Goal: Task Accomplishment & Management: Manage account settings

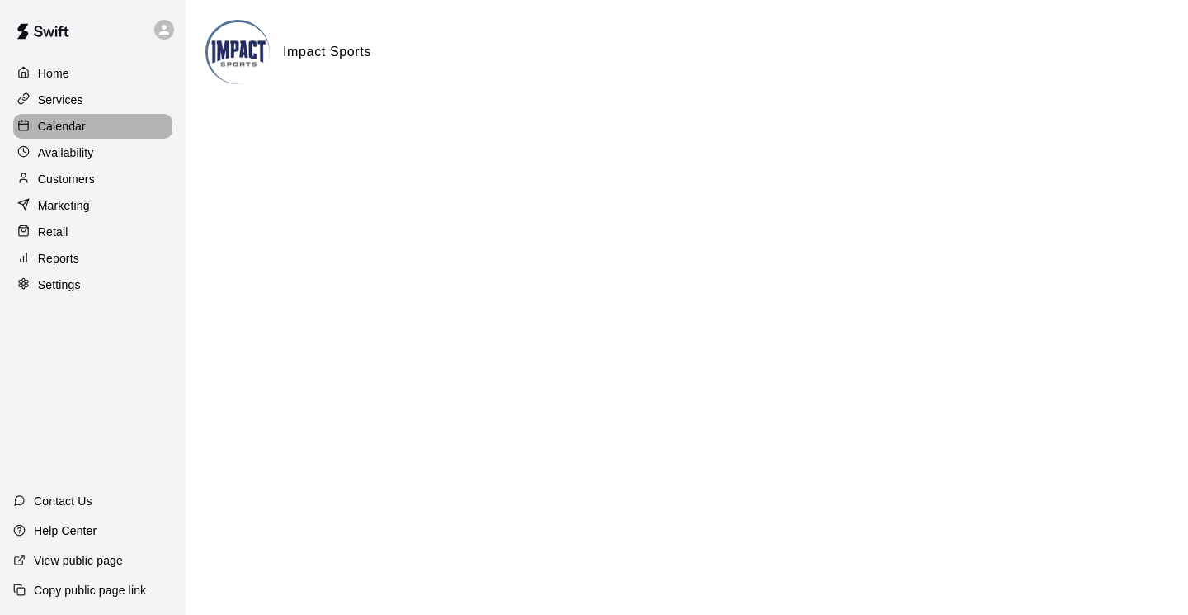
click at [45, 127] on p "Calendar" at bounding box center [62, 126] width 48 height 16
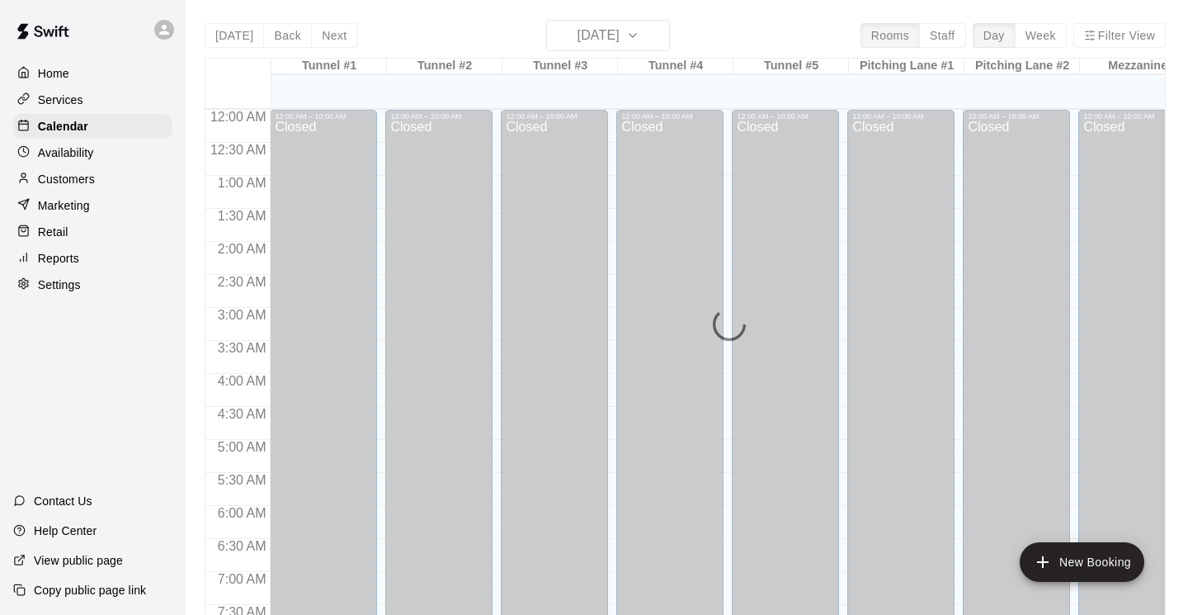
scroll to position [628, 0]
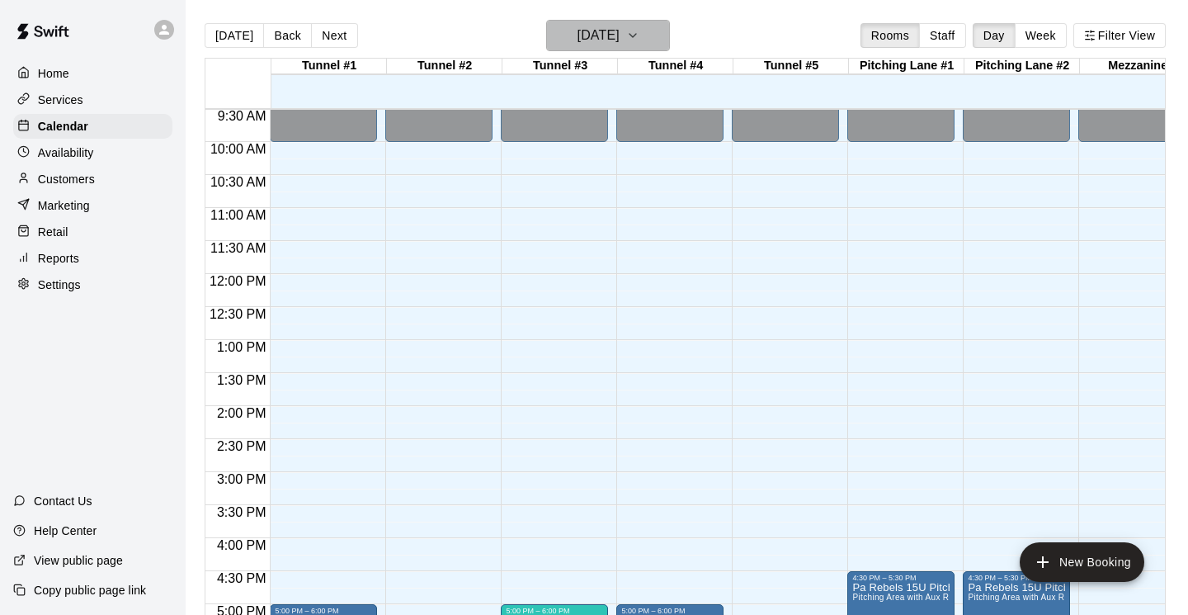
click at [636, 36] on icon "button" at bounding box center [632, 35] width 7 height 3
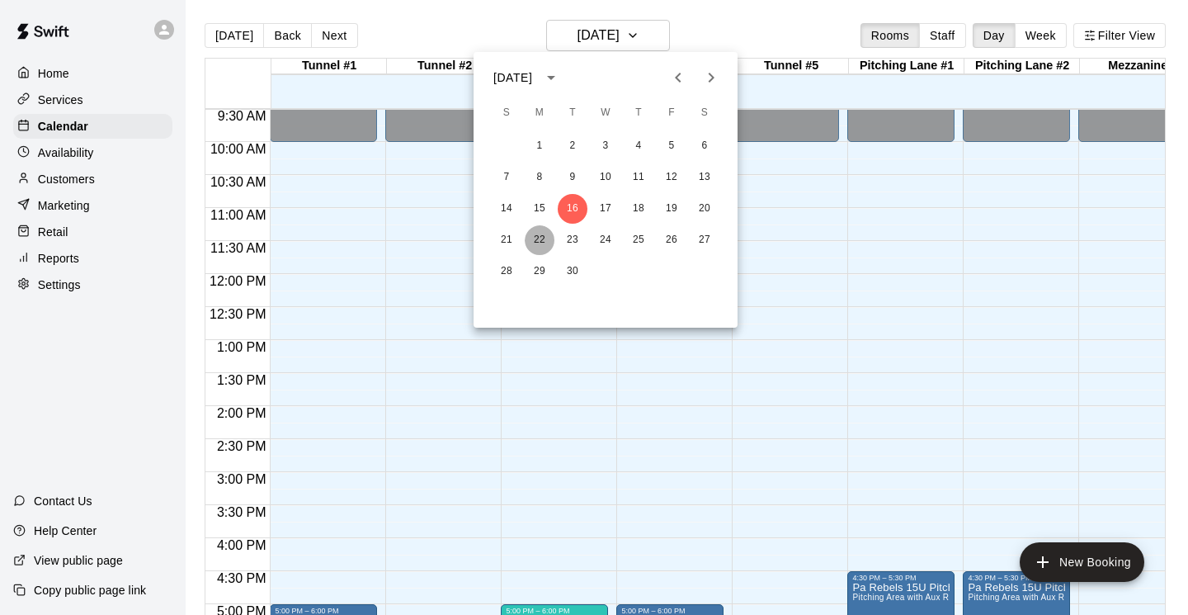
click at [537, 239] on button "22" at bounding box center [540, 240] width 30 height 30
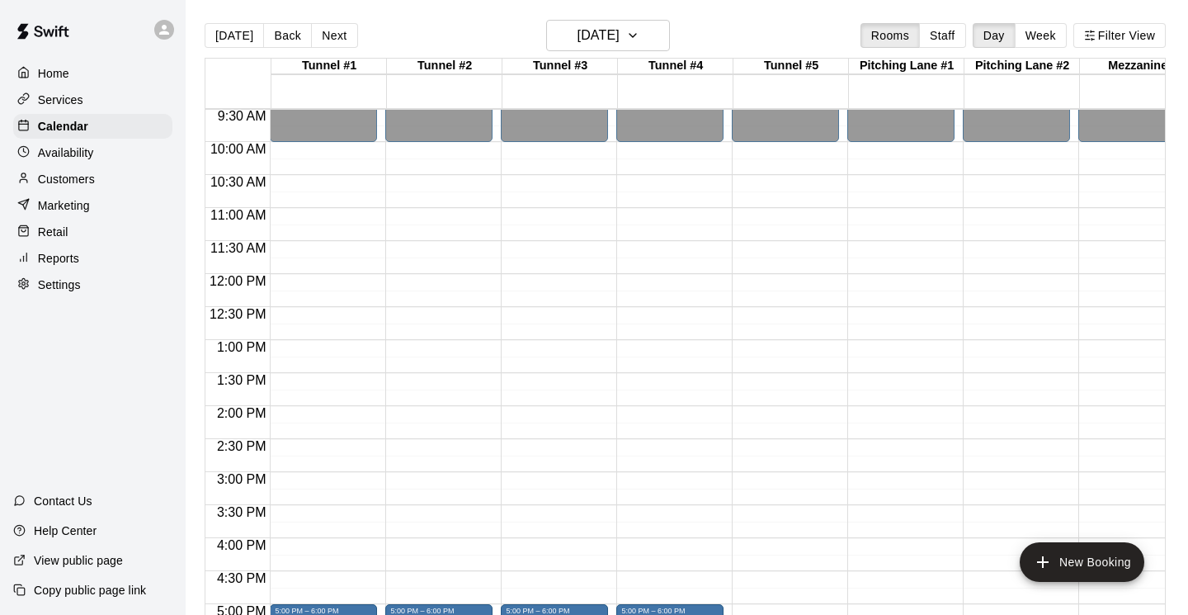
click at [350, 183] on div "12:00 AM – 10:00 AM Closed 5:00 PM – 6:00 PM Pa Rebels 10U Hitting with [PERSON…" at bounding box center [323, 274] width 107 height 1584
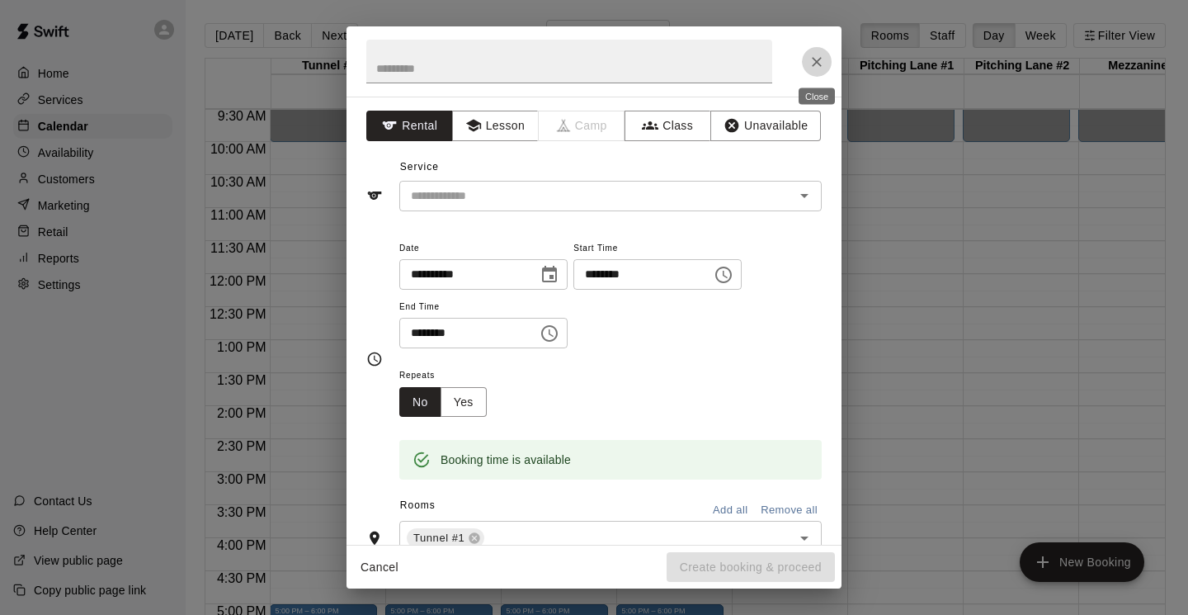
click at [817, 64] on icon "Close" at bounding box center [816, 62] width 16 height 16
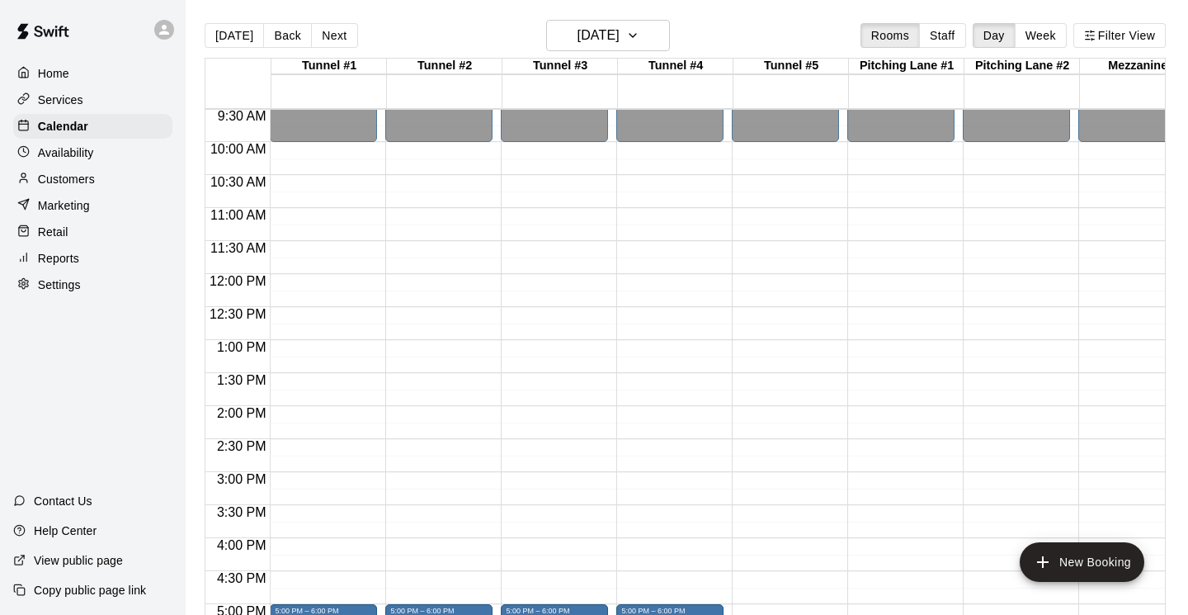
click at [1178, 189] on div "[DATE] Back [DATE][DATE] Rooms Staff Day Week Filter View Tunnel #1 22 Mon Tunn…" at bounding box center [685, 327] width 986 height 615
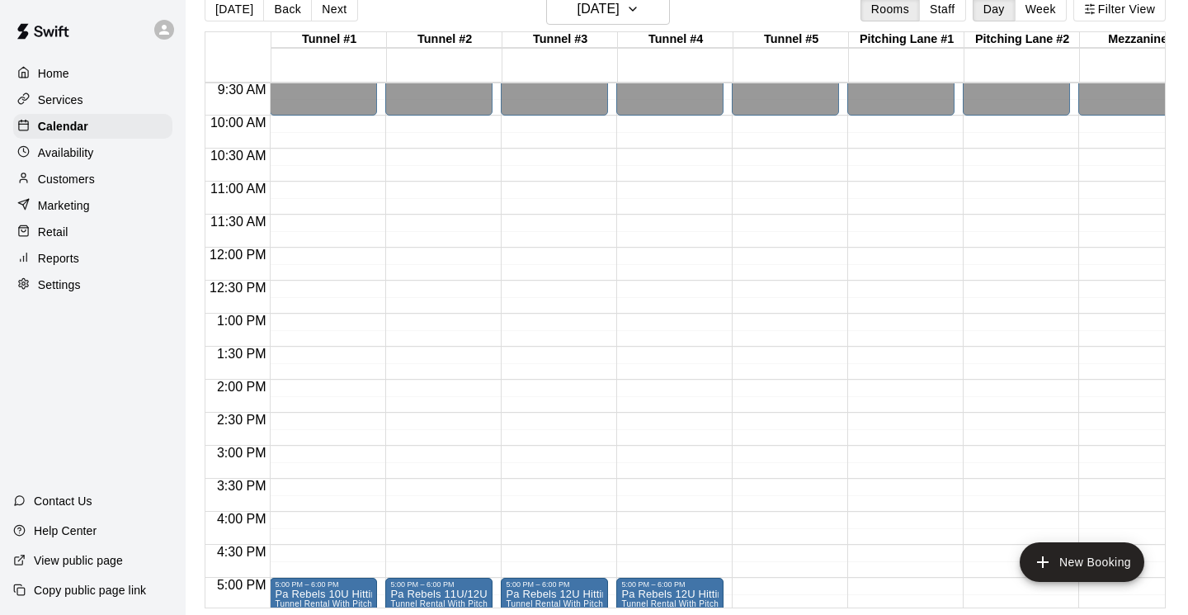
scroll to position [26, 0]
click at [243, 421] on span "2:30 PM" at bounding box center [242, 419] width 58 height 14
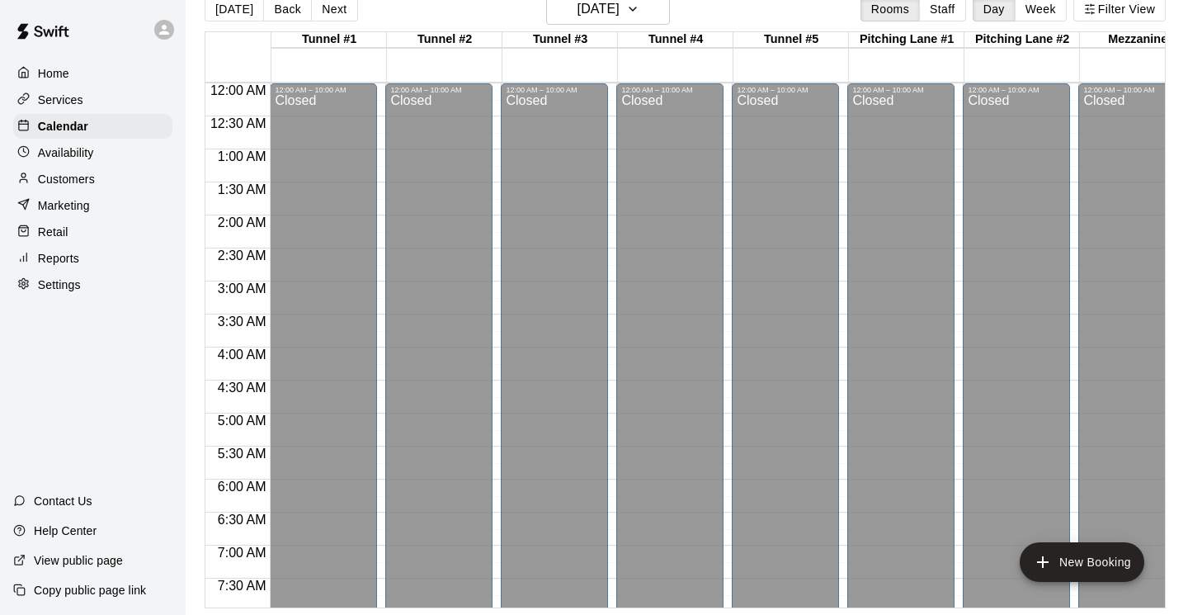
scroll to position [0, 0]
click at [245, 337] on div "3:30 AM" at bounding box center [237, 326] width 64 height 24
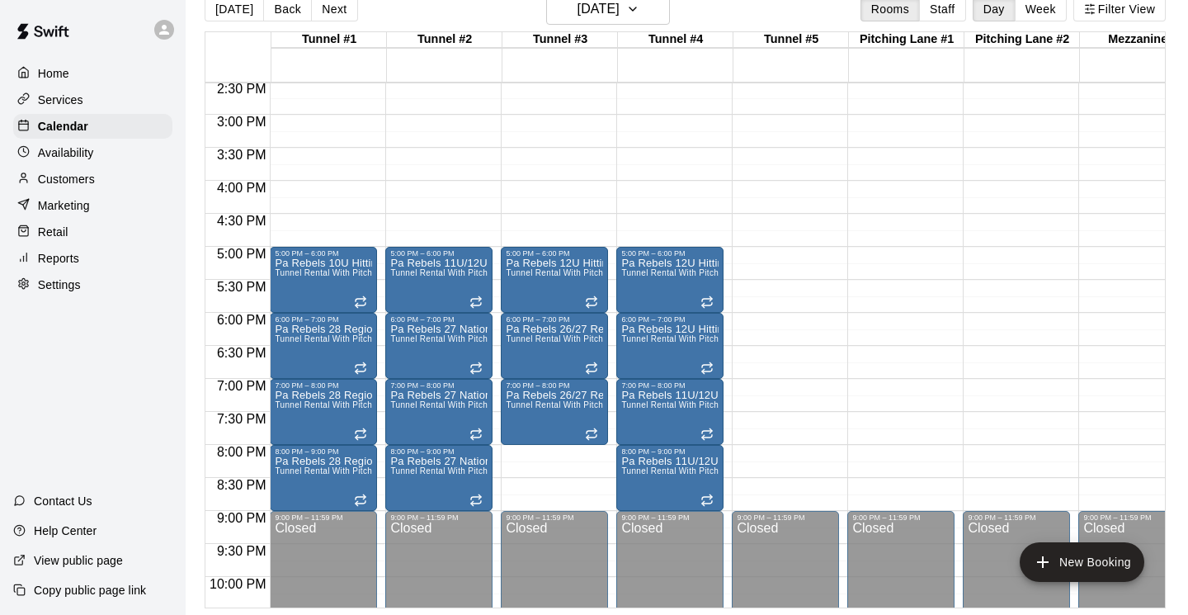
scroll to position [983, 0]
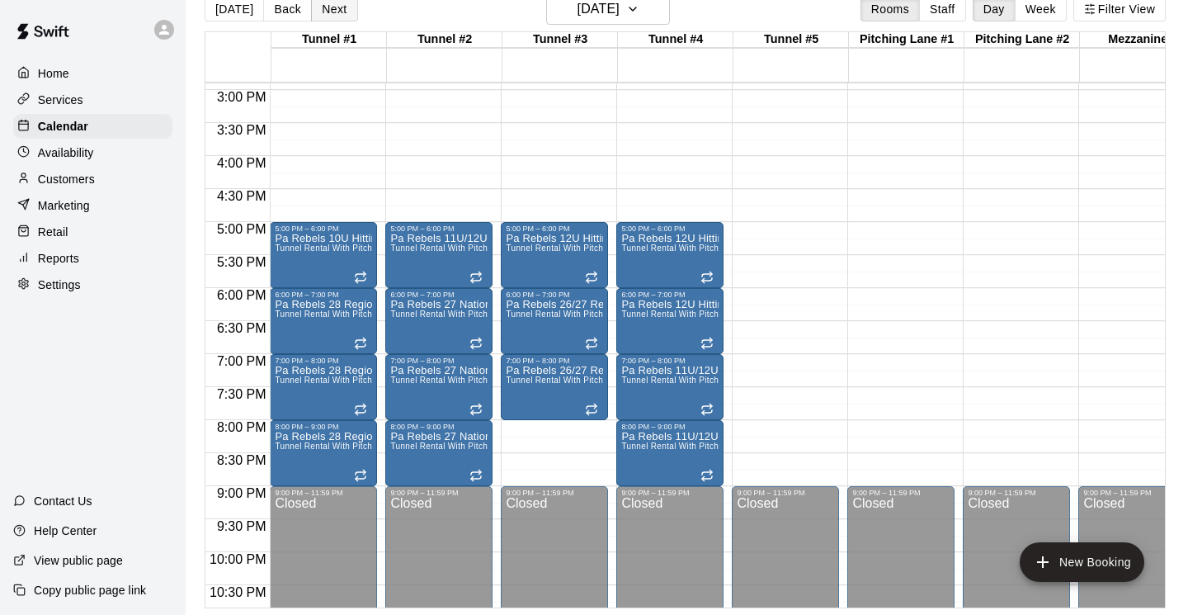
click at [331, 9] on button "Next" at bounding box center [334, 9] width 46 height 25
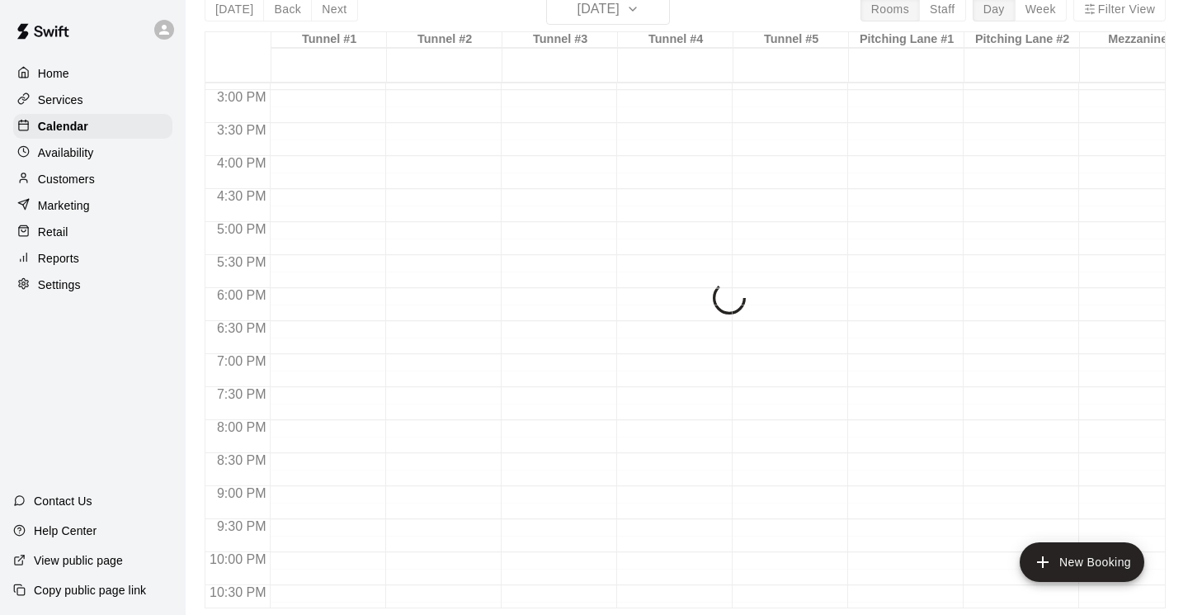
click at [238, 277] on div "5:30 PM" at bounding box center [237, 267] width 64 height 24
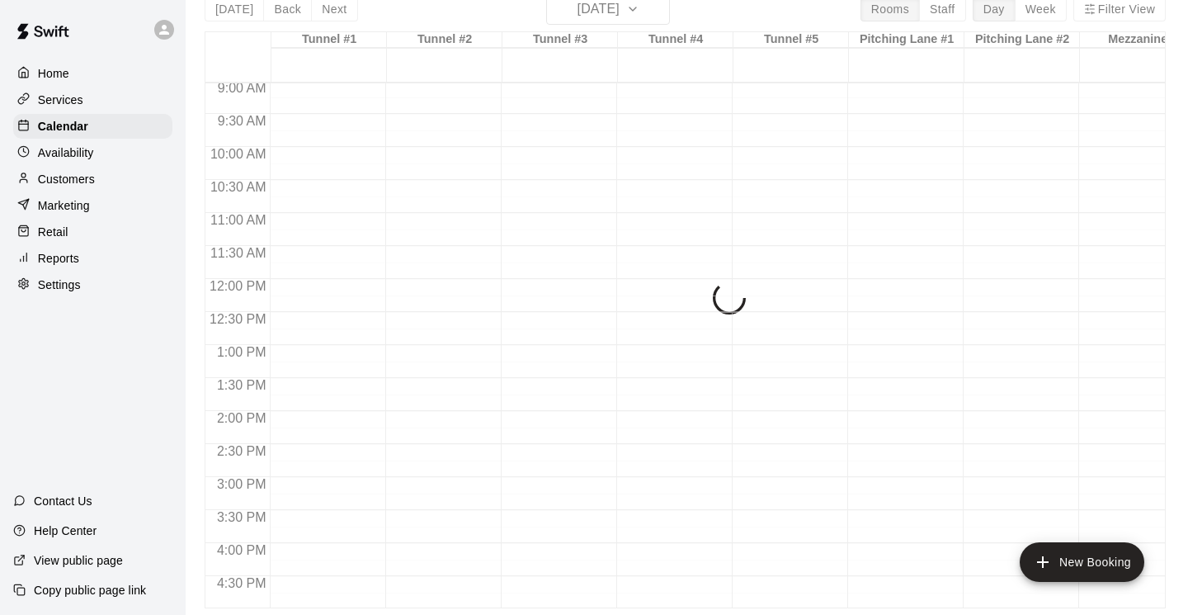
scroll to position [553, 0]
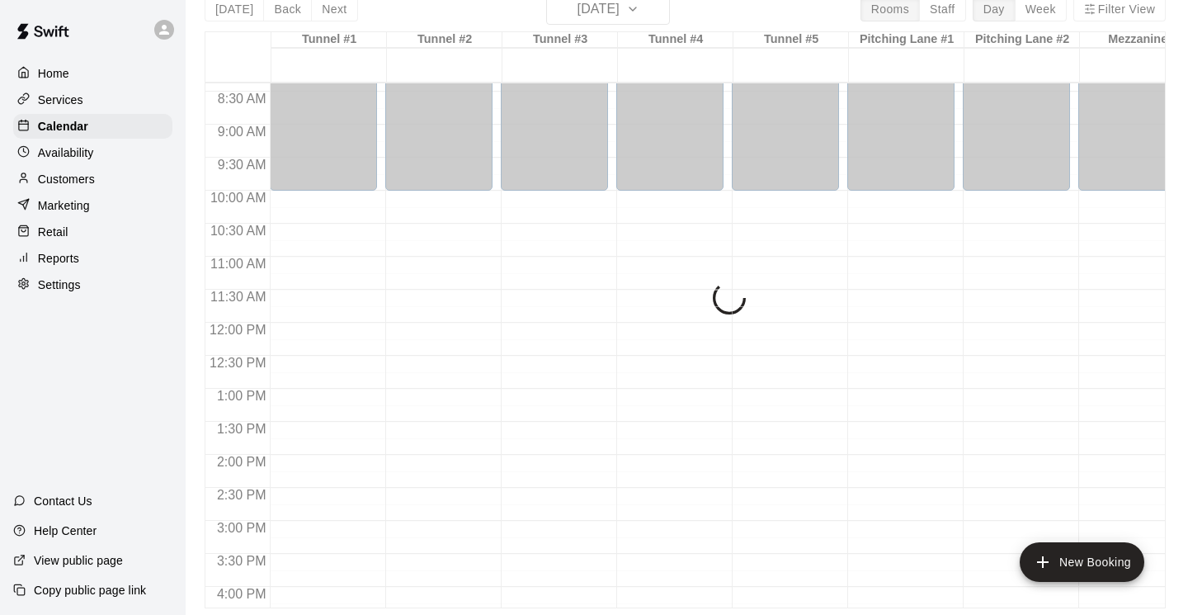
click at [237, 310] on div "11:30 AM" at bounding box center [237, 302] width 64 height 24
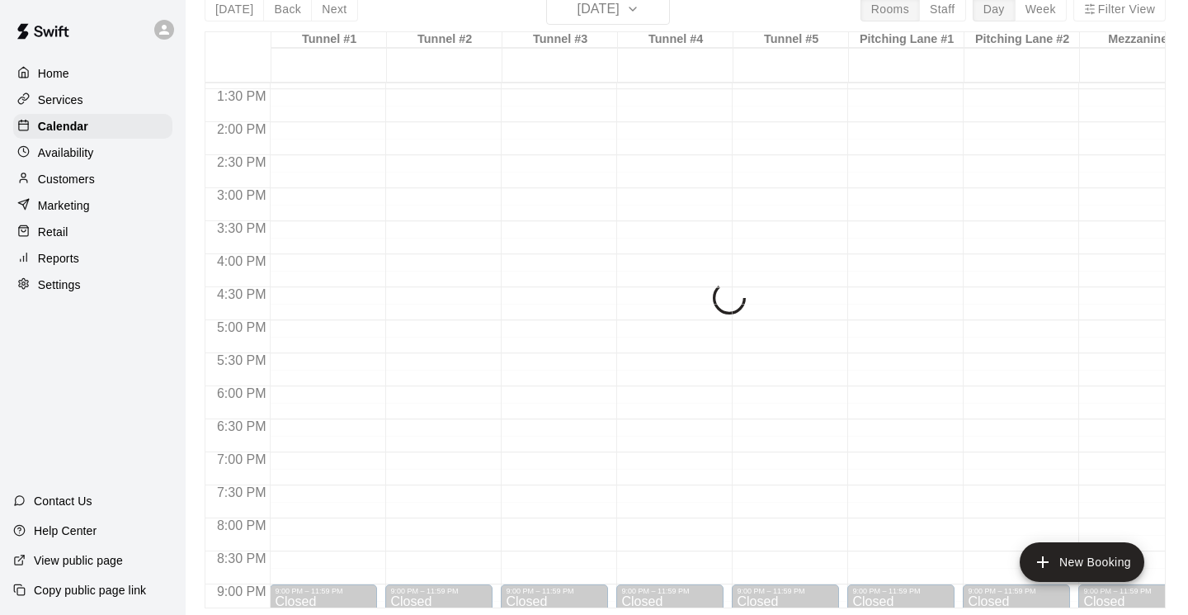
scroll to position [887, 0]
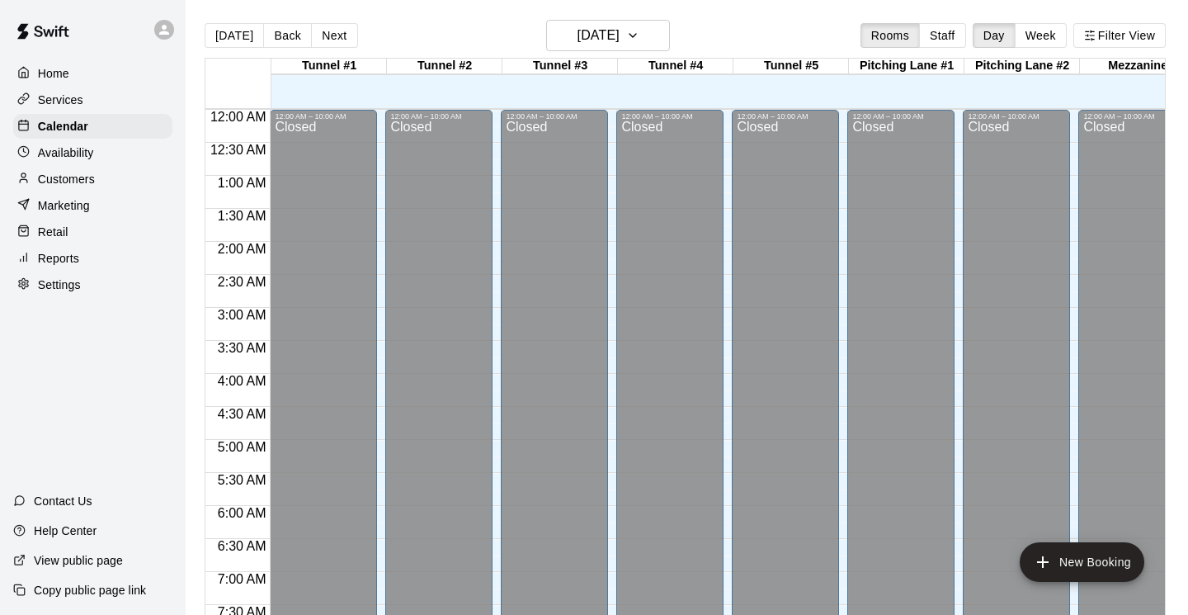
scroll to position [1061, 0]
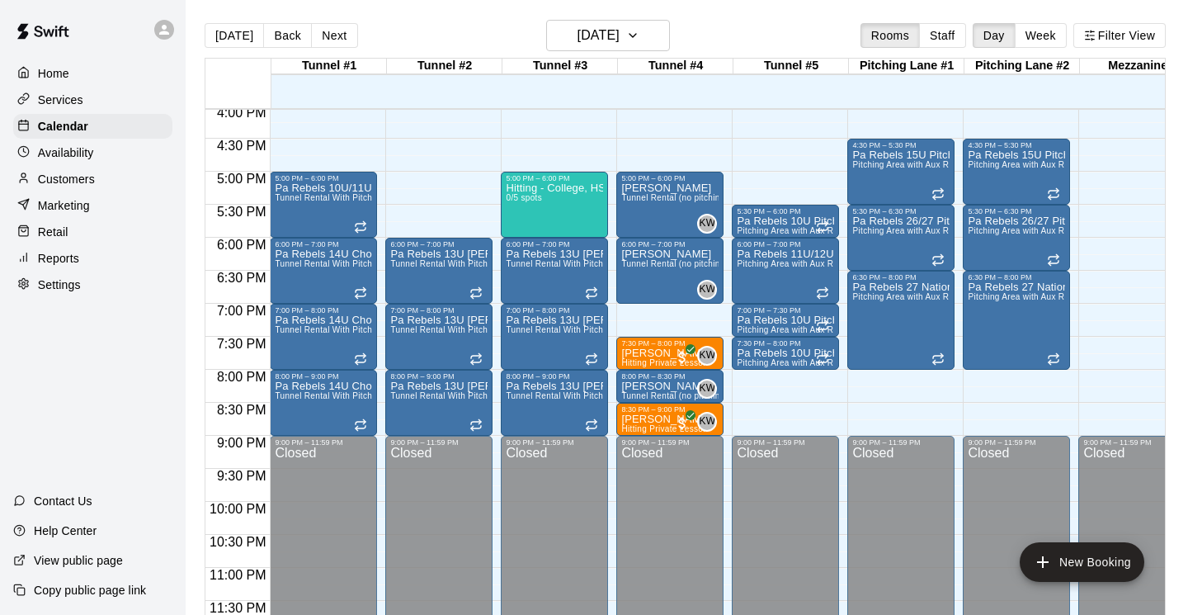
click at [226, 424] on div "8:30 PM" at bounding box center [237, 415] width 64 height 24
drag, startPoint x: 0, startPoint y: 0, endPoint x: 762, endPoint y: 282, distance: 812.7
click at [762, 282] on div "12:00 AM 12:30 AM 1:00 AM 1:30 AM 2:00 AM 2:30 AM 3:00 AM 3:30 AM 4:00 AM 4:30 …" at bounding box center [684, 370] width 959 height 525
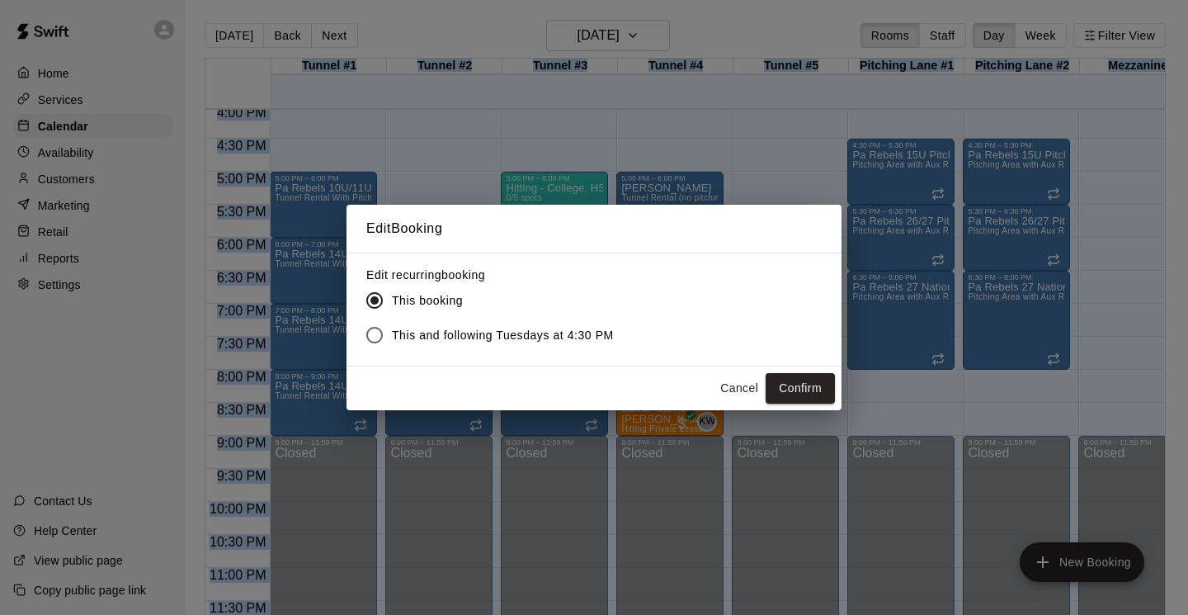
click at [883, 0] on html "Home Services Calendar Availability Customers Marketing Retail Reports Settings…" at bounding box center [594, 320] width 1188 height 641
click at [728, 392] on button "Cancel" at bounding box center [739, 388] width 53 height 31
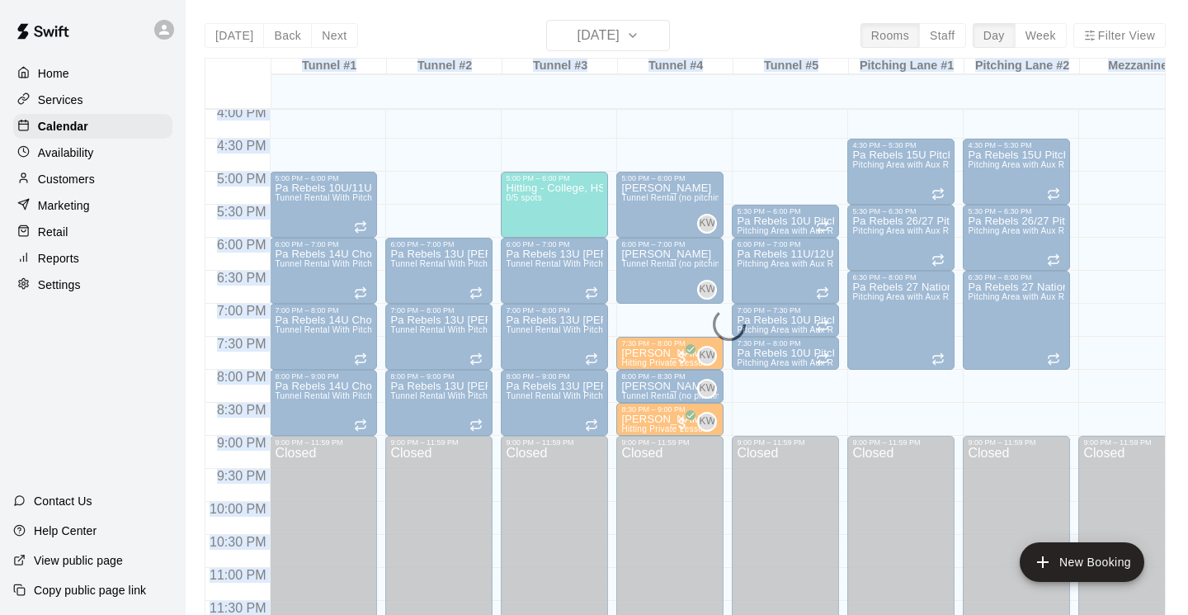
click at [658, 39] on div "Today Back Next Tuesday Sep 16 Rooms Staff Day Week Filter View Tunnel #1 16 Tu…" at bounding box center [685, 327] width 961 height 615
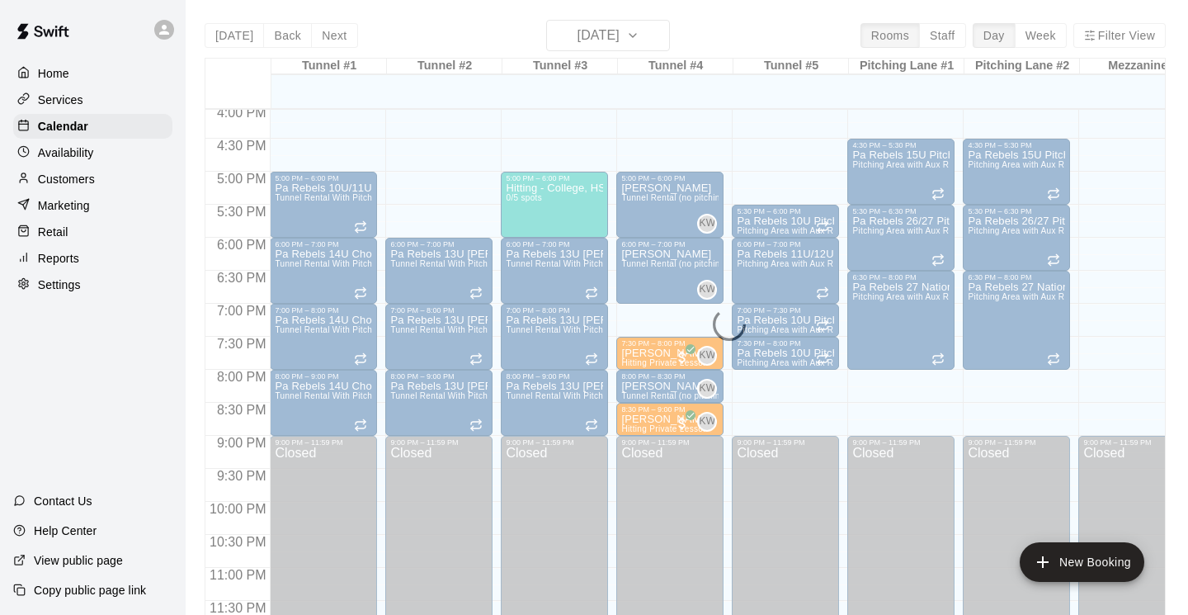
click at [658, 39] on div "Today Back Next Tuesday Sep 16 Rooms Staff Day Week Filter View Tunnel #1 16 Tu…" at bounding box center [685, 327] width 961 height 615
click at [742, 34] on div "Today Back Next Tuesday Sep 16 Rooms Staff Day Week Filter View Tunnel #1 16 Tu…" at bounding box center [685, 327] width 961 height 615
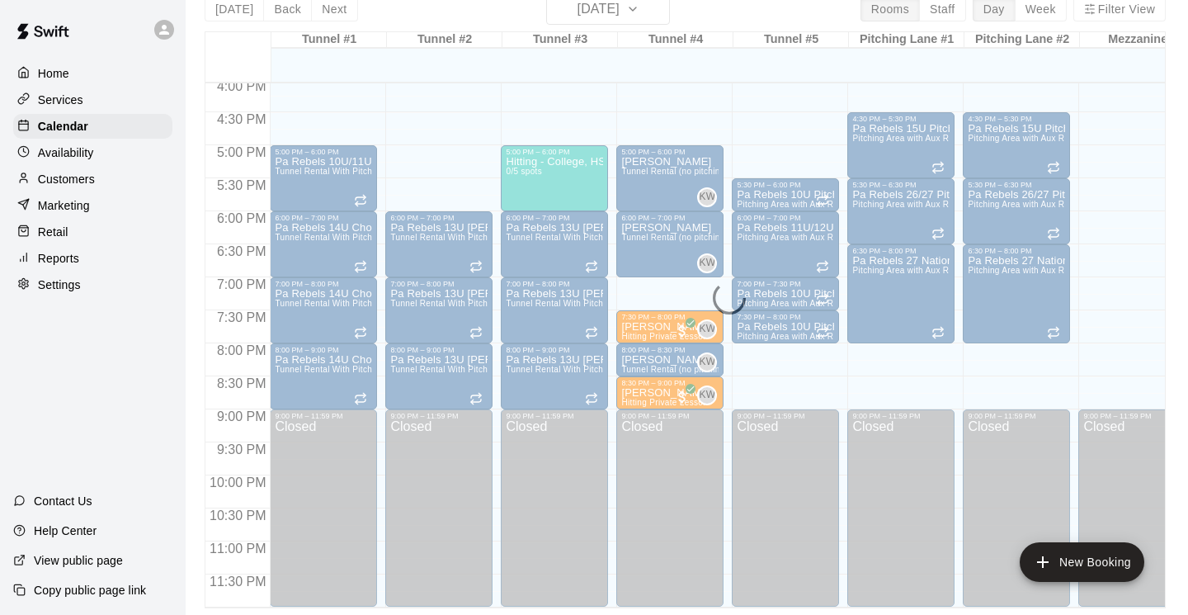
scroll to position [26, 0]
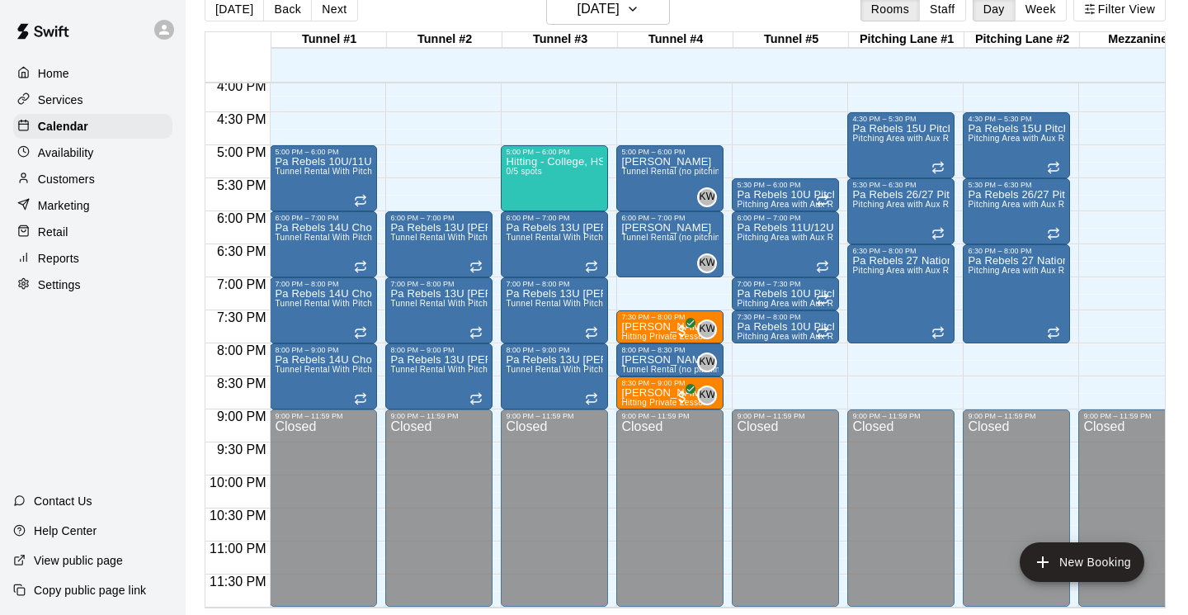
click at [52, 71] on p "Home" at bounding box center [53, 73] width 31 height 16
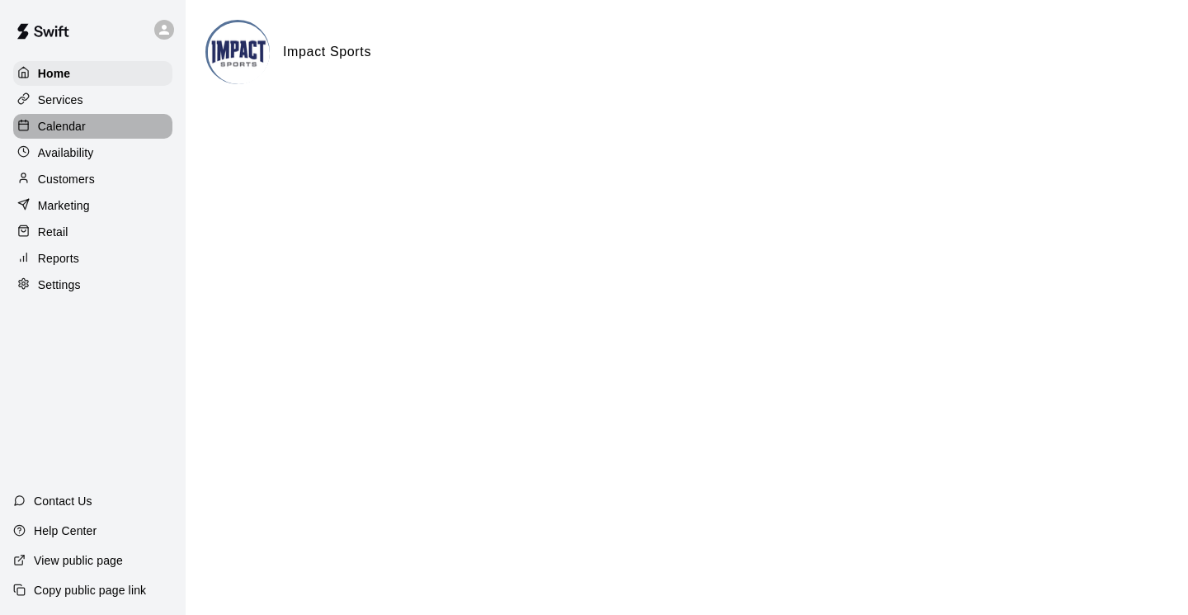
click at [68, 123] on p "Calendar" at bounding box center [62, 126] width 48 height 16
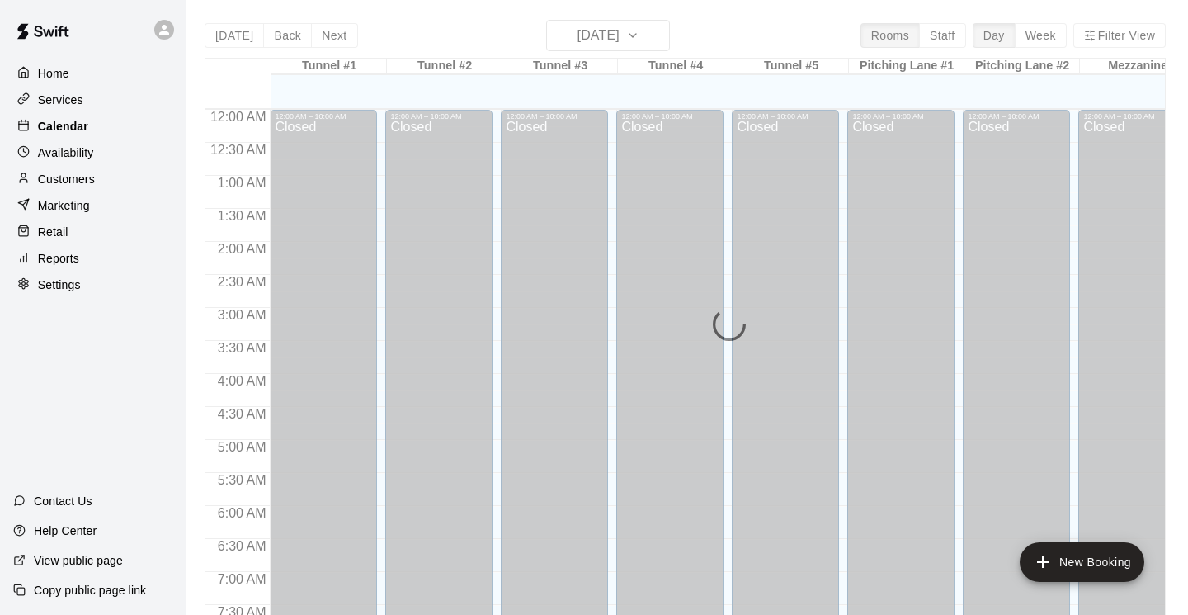
scroll to position [664, 0]
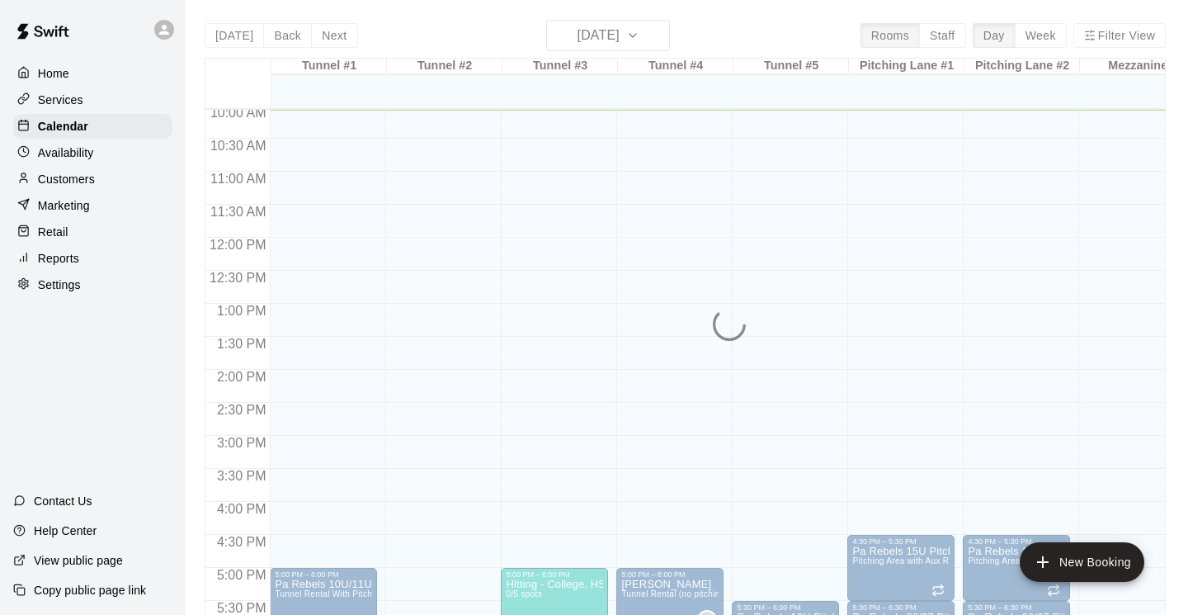
click at [657, 38] on div "Today Back Next Tuesday Sep 16 Rooms Staff Day Week Filter View Tunnel #1 16 Tu…" at bounding box center [685, 327] width 961 height 615
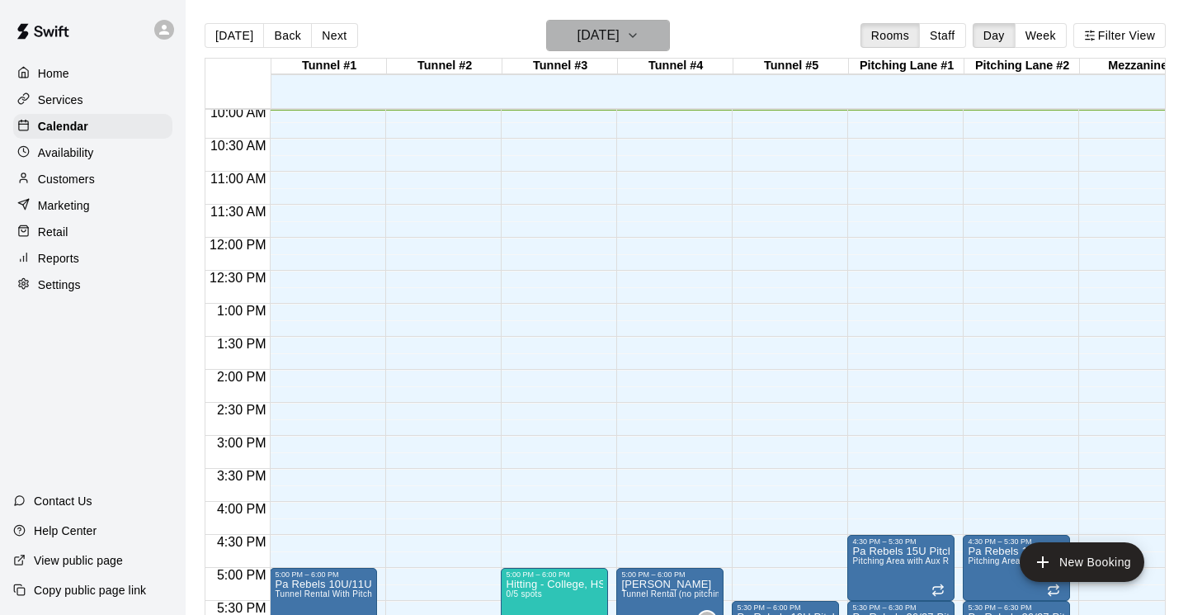
click at [639, 38] on icon "button" at bounding box center [632, 36] width 13 height 20
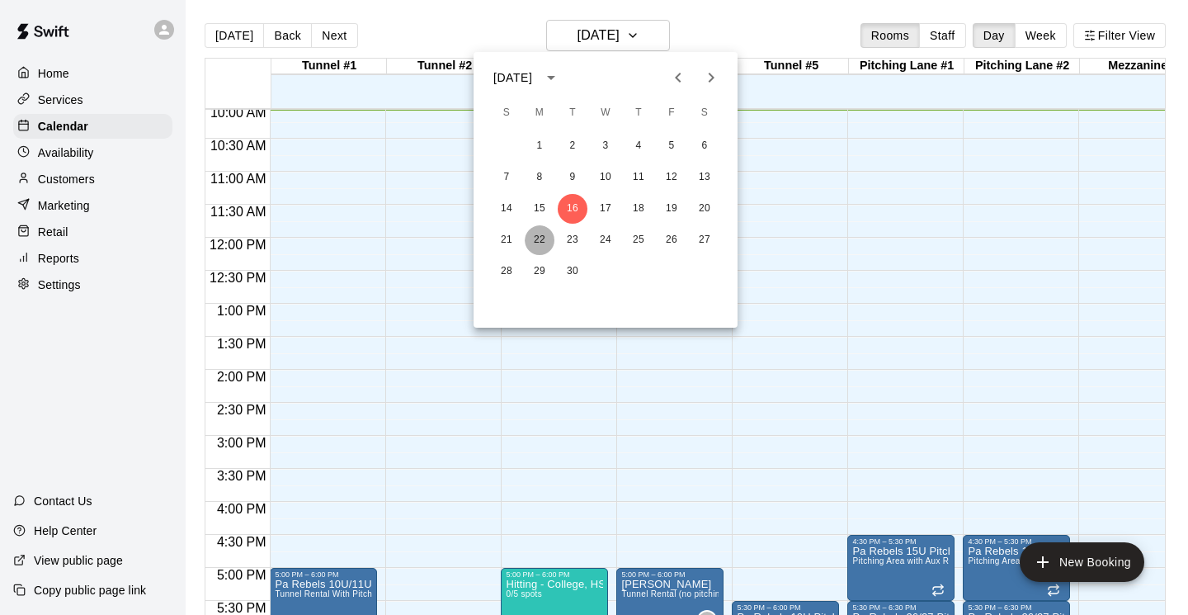
click at [538, 236] on button "22" at bounding box center [540, 240] width 30 height 30
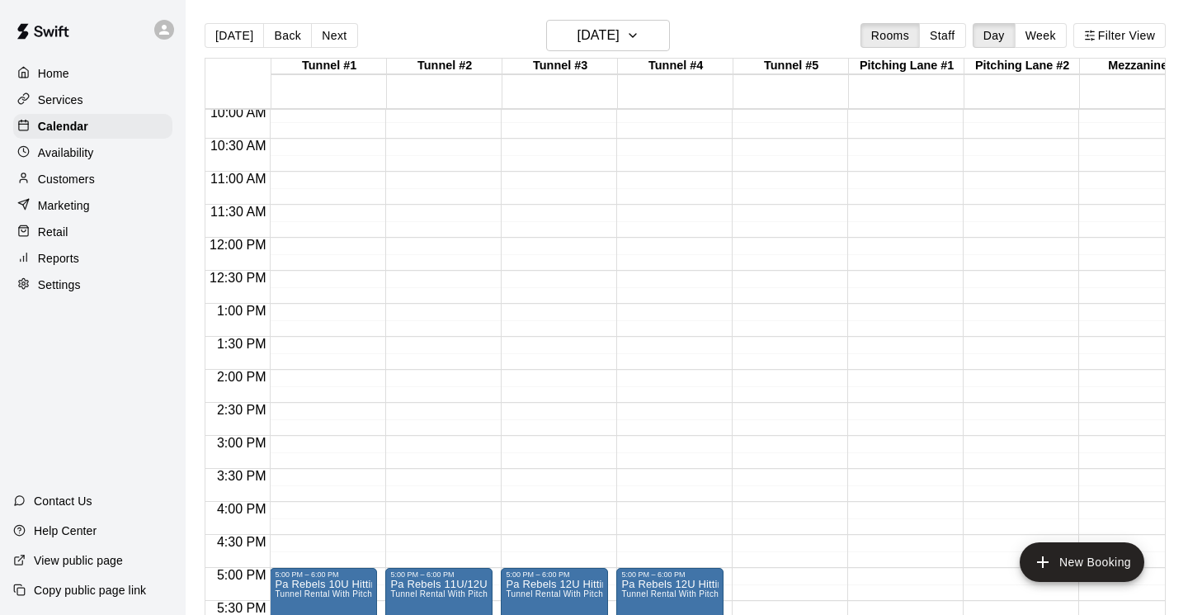
click at [237, 297] on div at bounding box center [237, 298] width 64 height 9
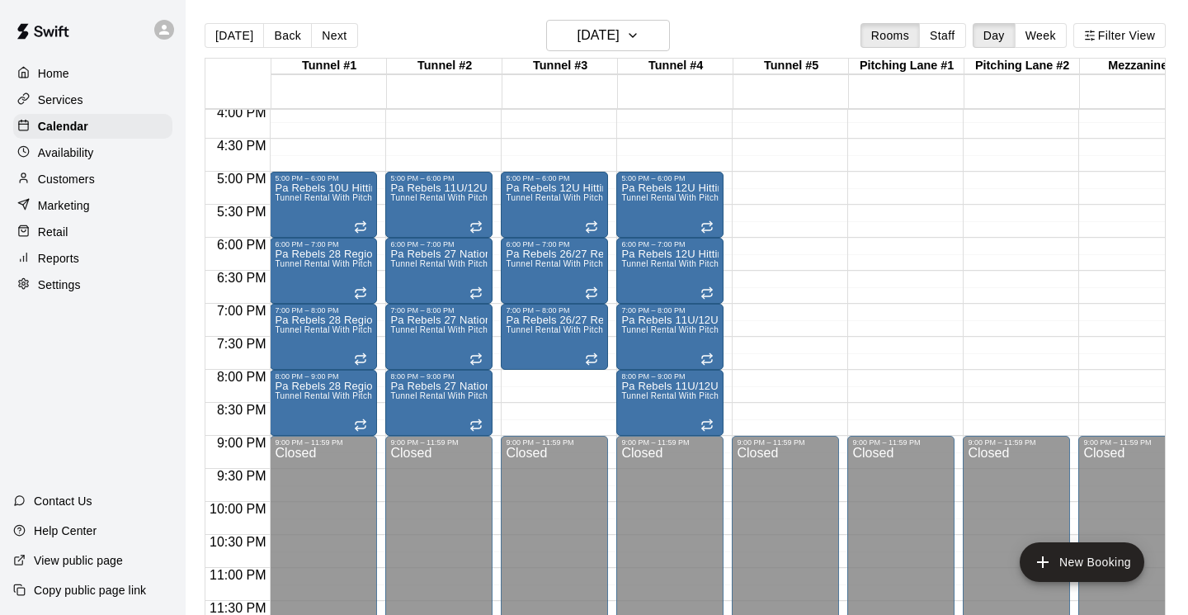
scroll to position [1061, 0]
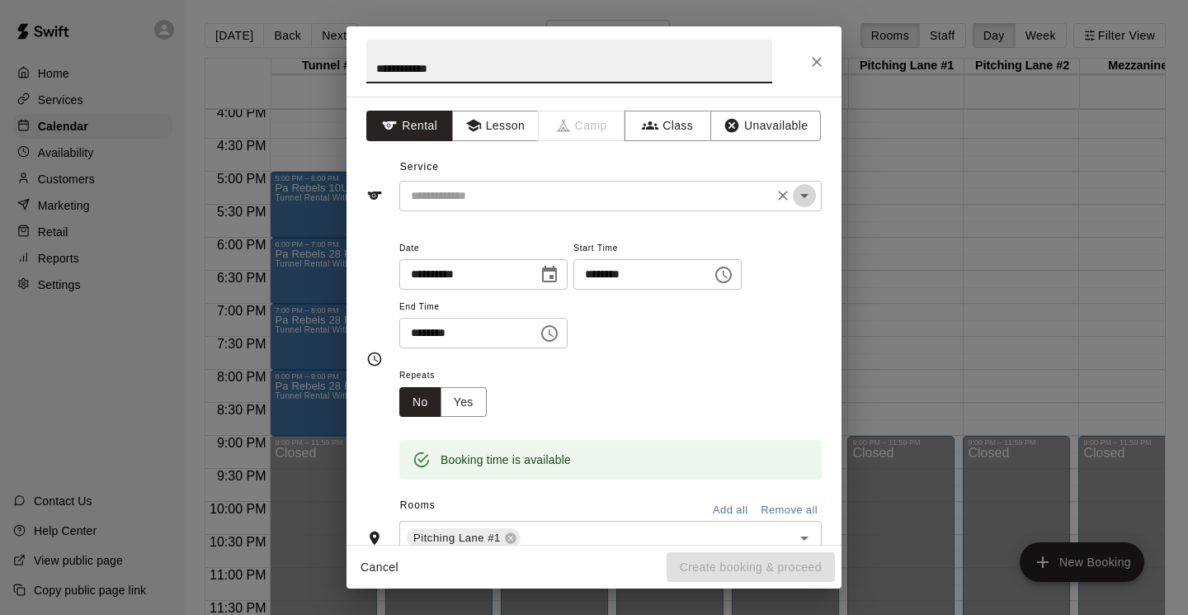
click at [809, 195] on icon "Open" at bounding box center [804, 196] width 20 height 20
type input "**********"
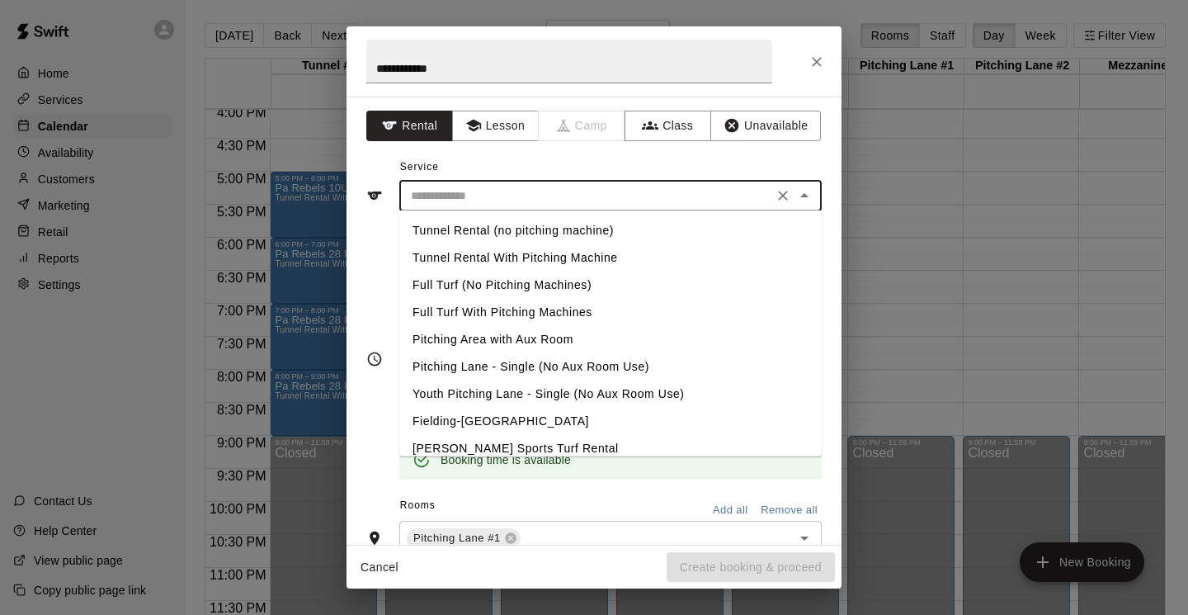
click at [488, 337] on li "Pitching Area with Aux Room" at bounding box center [610, 339] width 422 height 27
type input "**********"
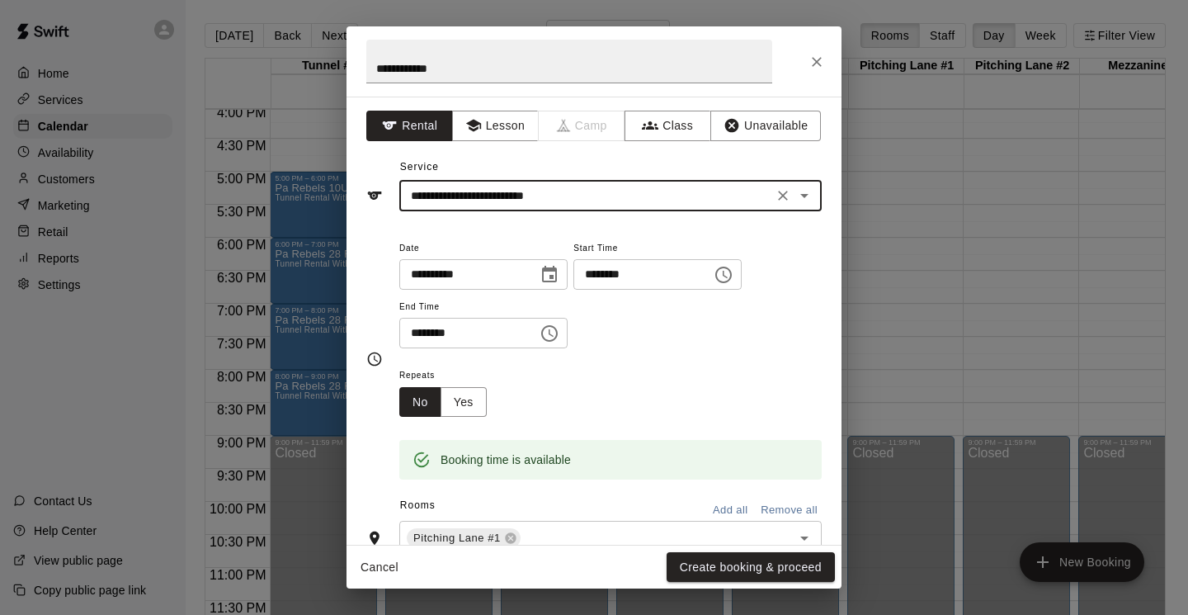
click at [554, 336] on icon "Choose time, selected time is 6:00 PM" at bounding box center [549, 333] width 20 height 20
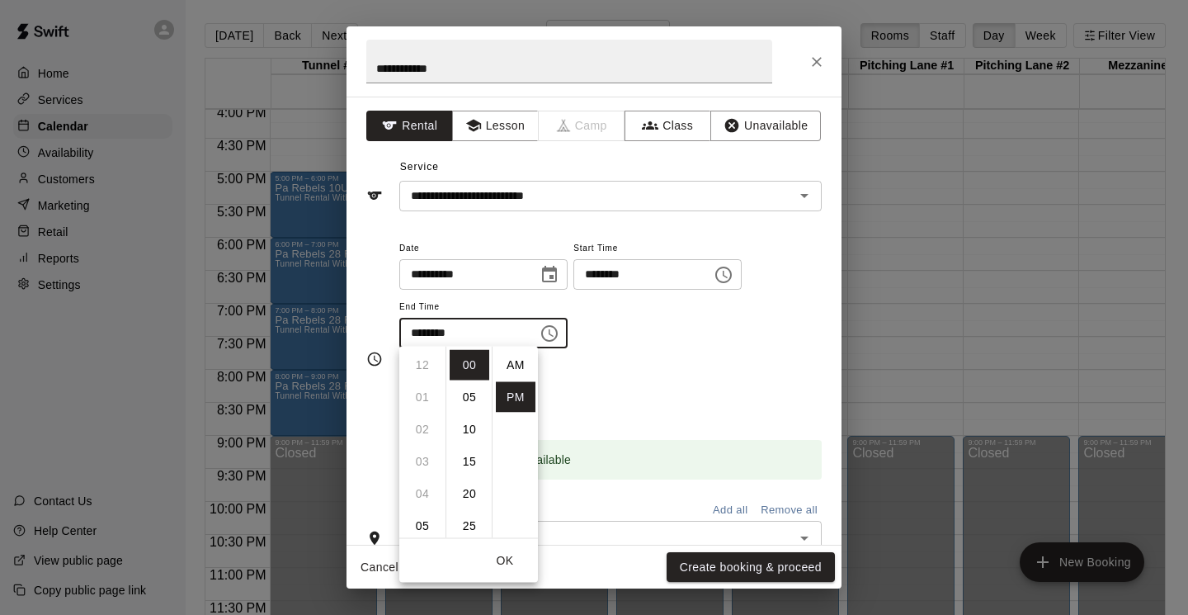
scroll to position [30, 0]
click at [420, 436] on li "08" at bounding box center [423, 429] width 40 height 31
type input "********"
click at [473, 523] on li "25" at bounding box center [470, 526] width 40 height 31
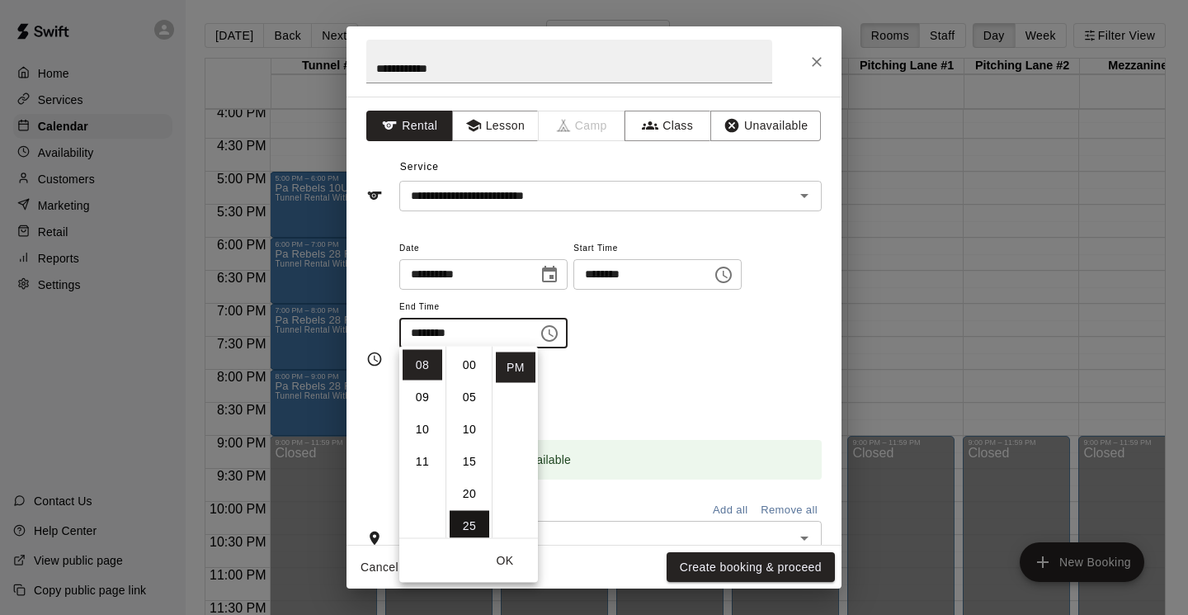
type input "********"
click at [470, 396] on li "30" at bounding box center [470, 397] width 40 height 31
type input "********"
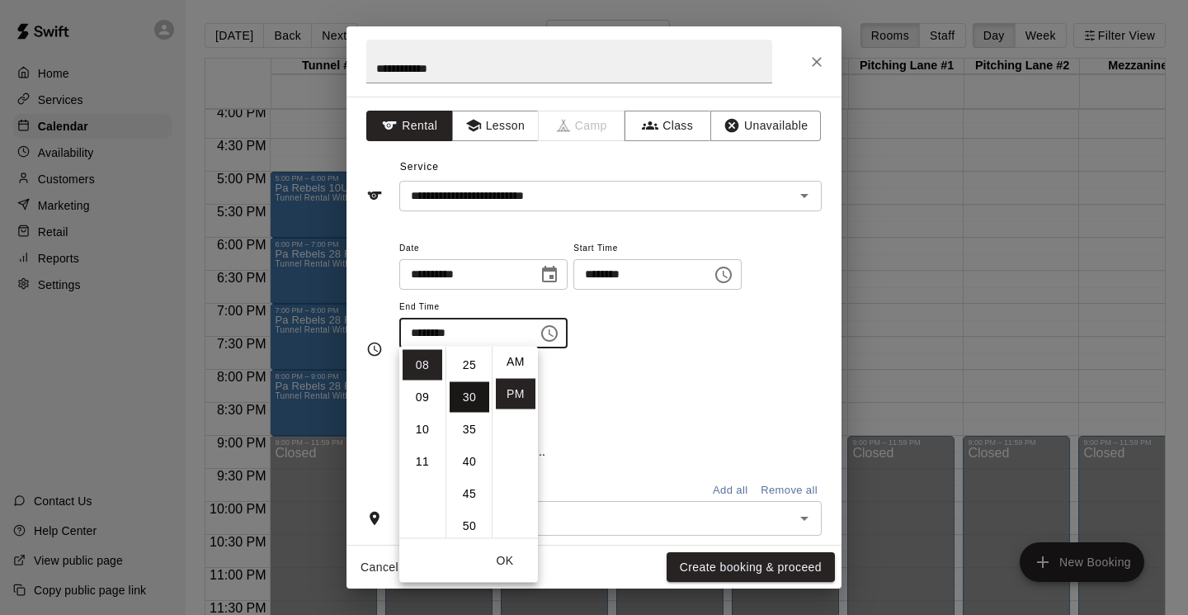
scroll to position [193, 0]
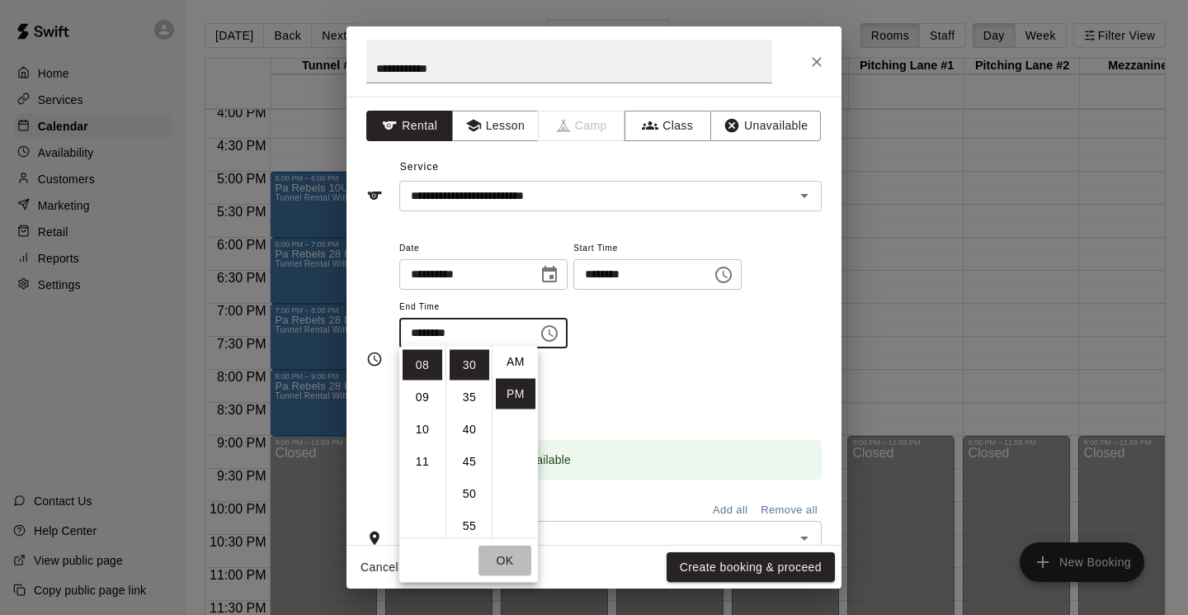
click at [506, 560] on button "OK" at bounding box center [504, 560] width 53 height 31
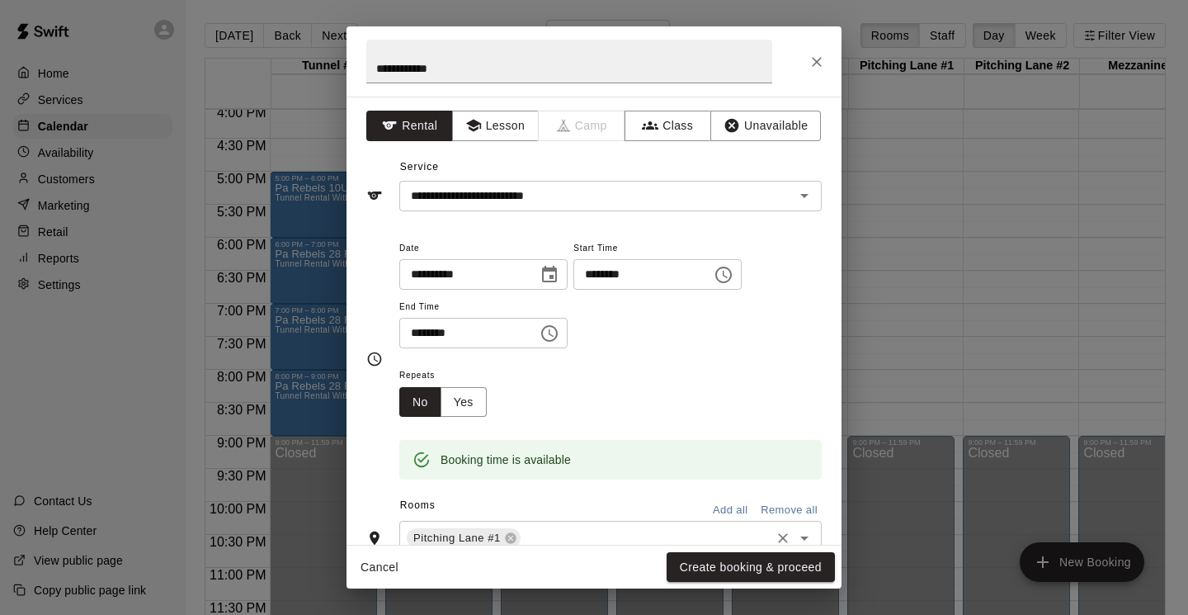
click at [804, 530] on icon "Open" at bounding box center [804, 538] width 20 height 20
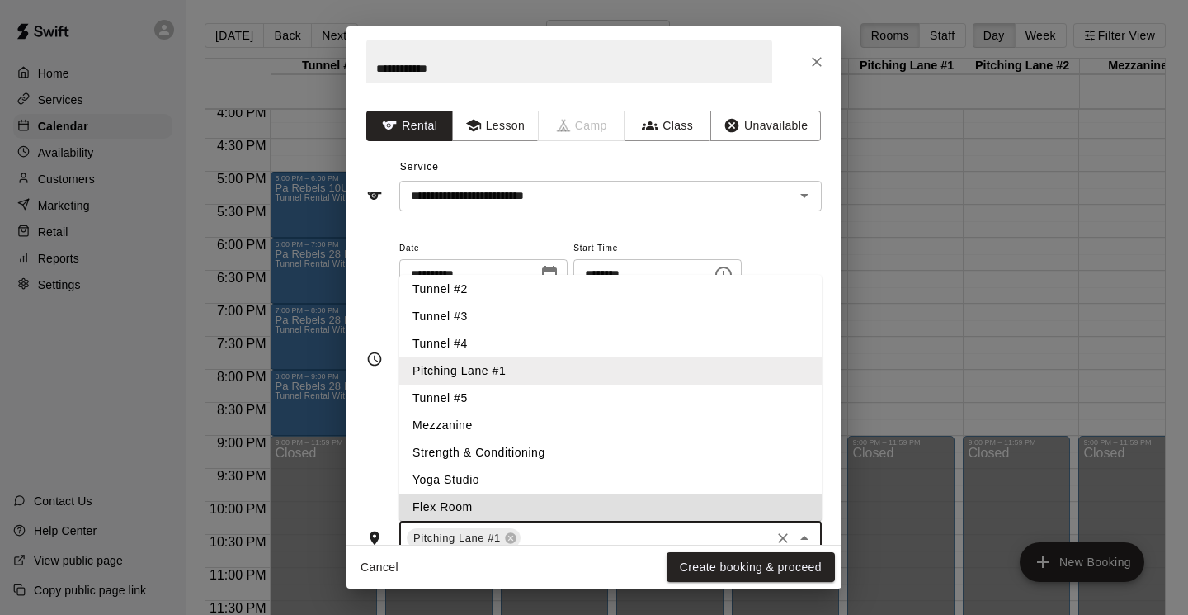
scroll to position [60, 0]
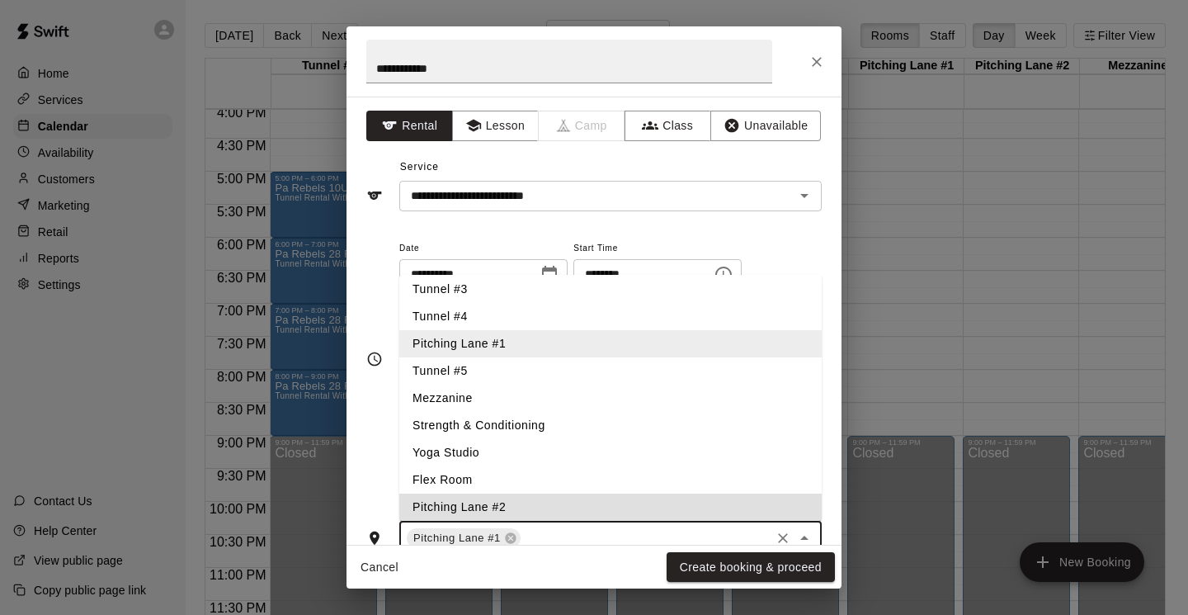
click at [634, 495] on li "Pitching Lane #2" at bounding box center [610, 506] width 422 height 27
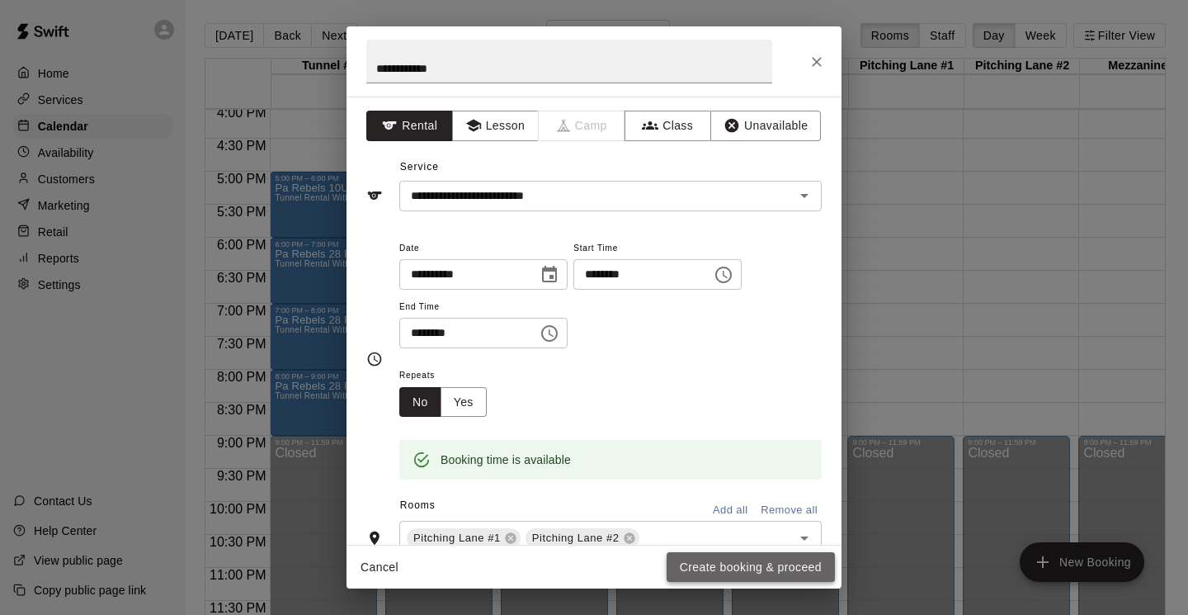
click at [759, 568] on button "Create booking & proceed" at bounding box center [751, 567] width 168 height 31
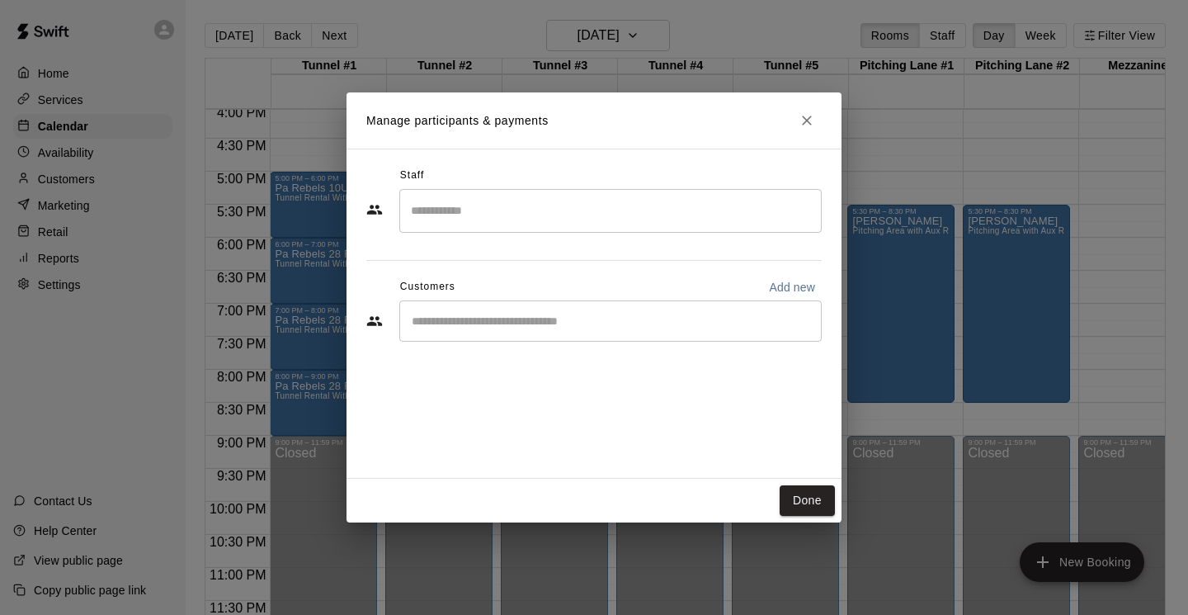
click at [506, 210] on input "Search staff" at bounding box center [610, 210] width 407 height 29
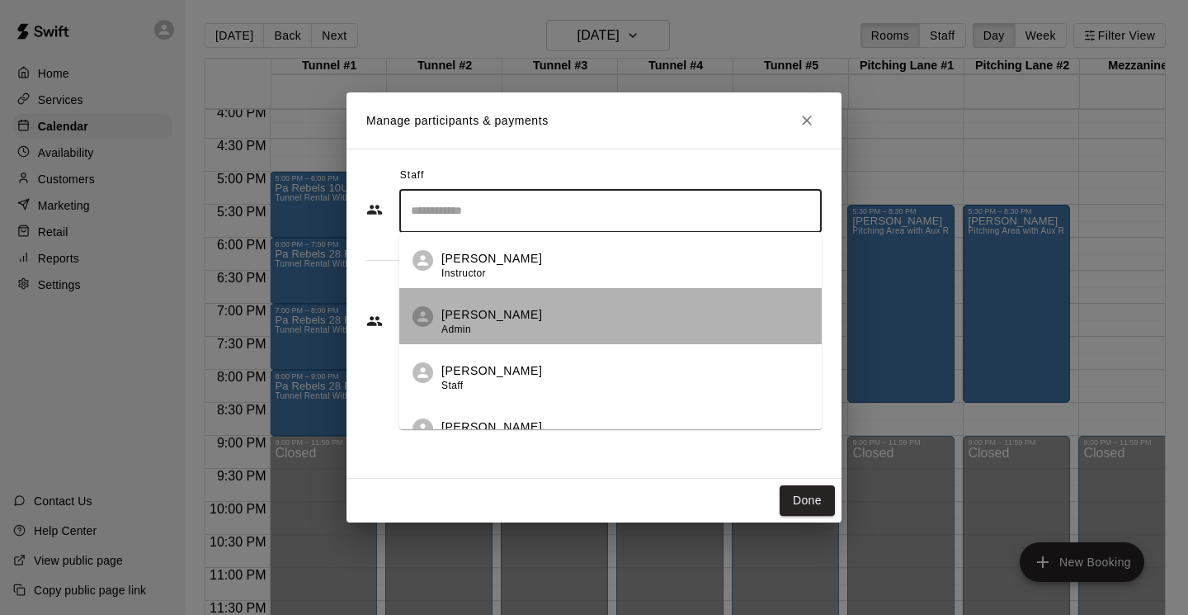
click at [469, 323] on div "Kevin Wood Admin" at bounding box center [491, 322] width 101 height 32
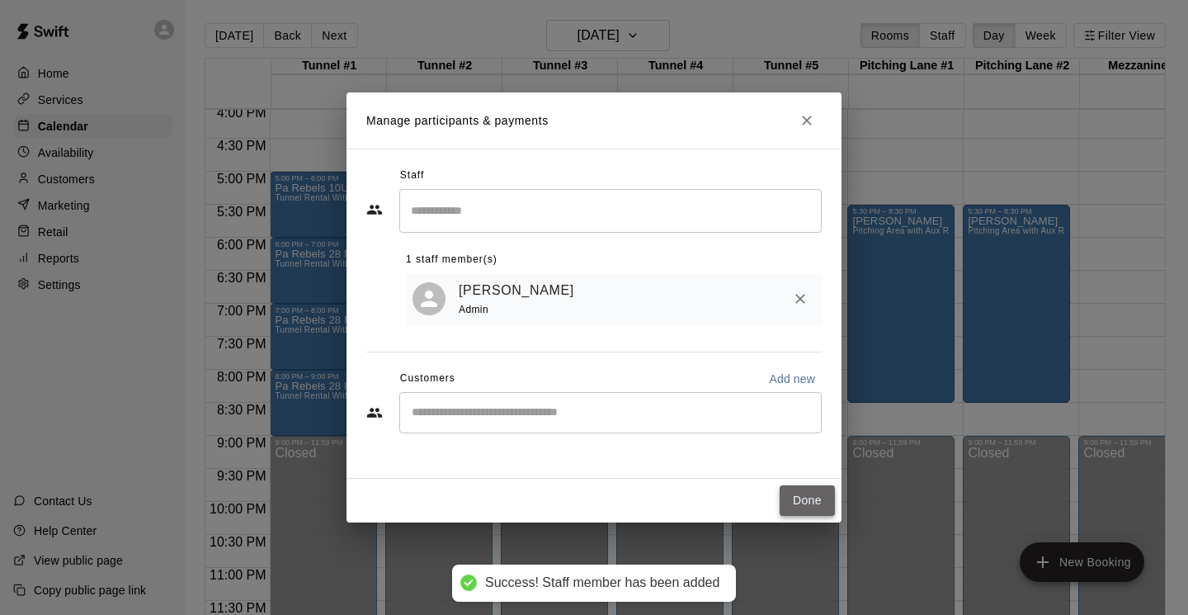
click at [803, 504] on button "Done" at bounding box center [807, 500] width 55 height 31
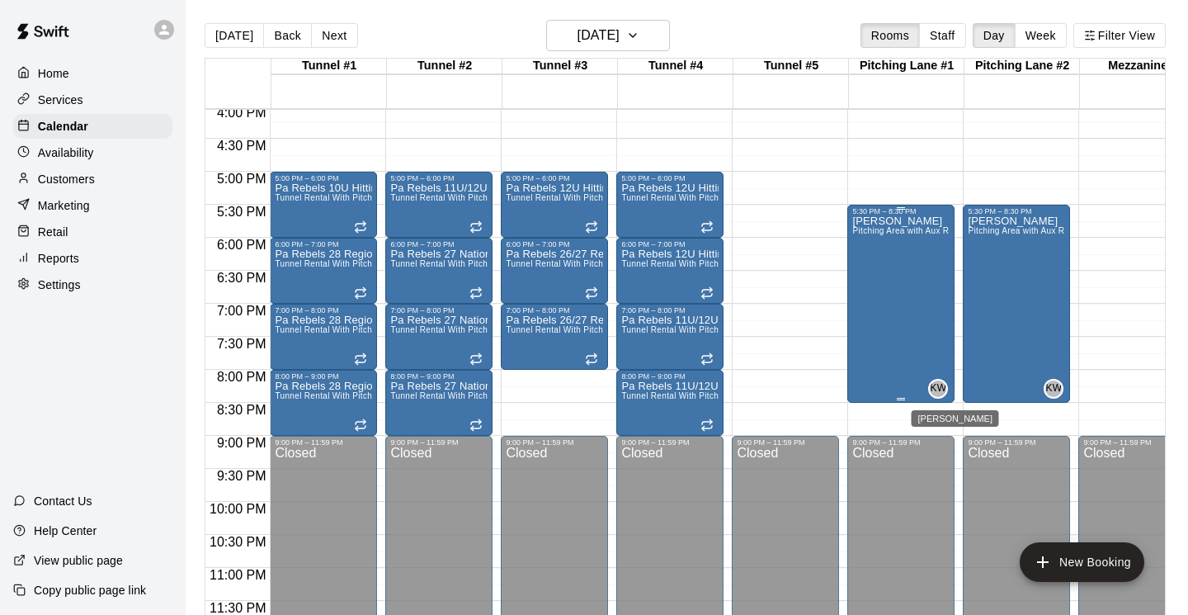
click at [935, 389] on span "KW" at bounding box center [938, 388] width 16 height 16
click at [943, 439] on img "edit" at bounding box center [947, 436] width 19 height 19
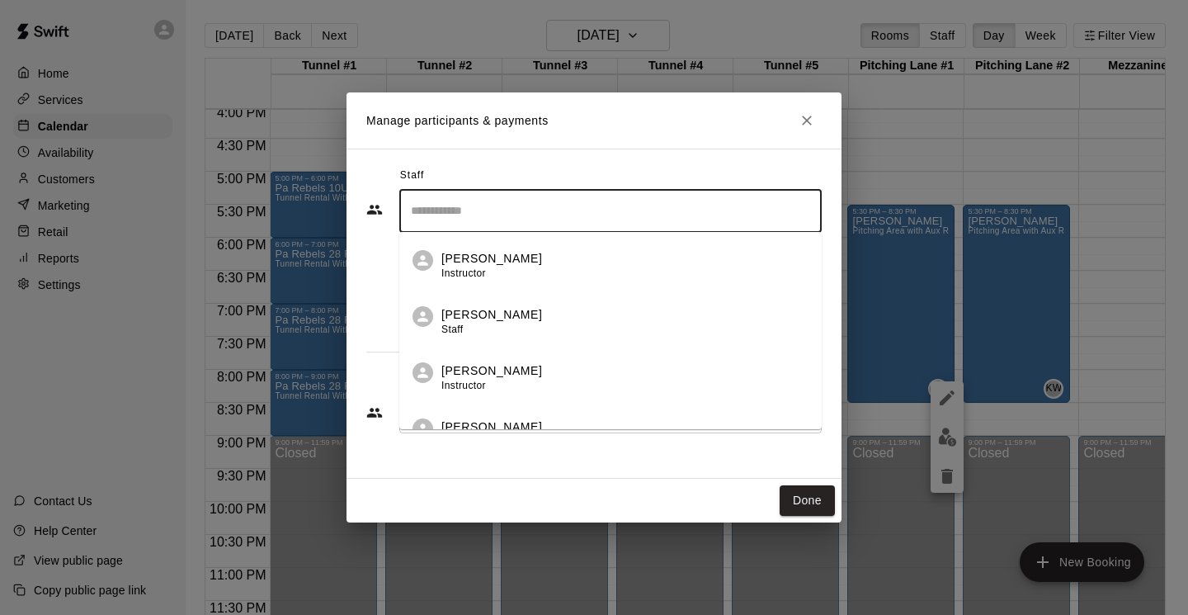
click at [655, 216] on input "Search staff" at bounding box center [610, 210] width 407 height 29
click at [546, 379] on div "John Fleming Admin" at bounding box center [624, 378] width 367 height 32
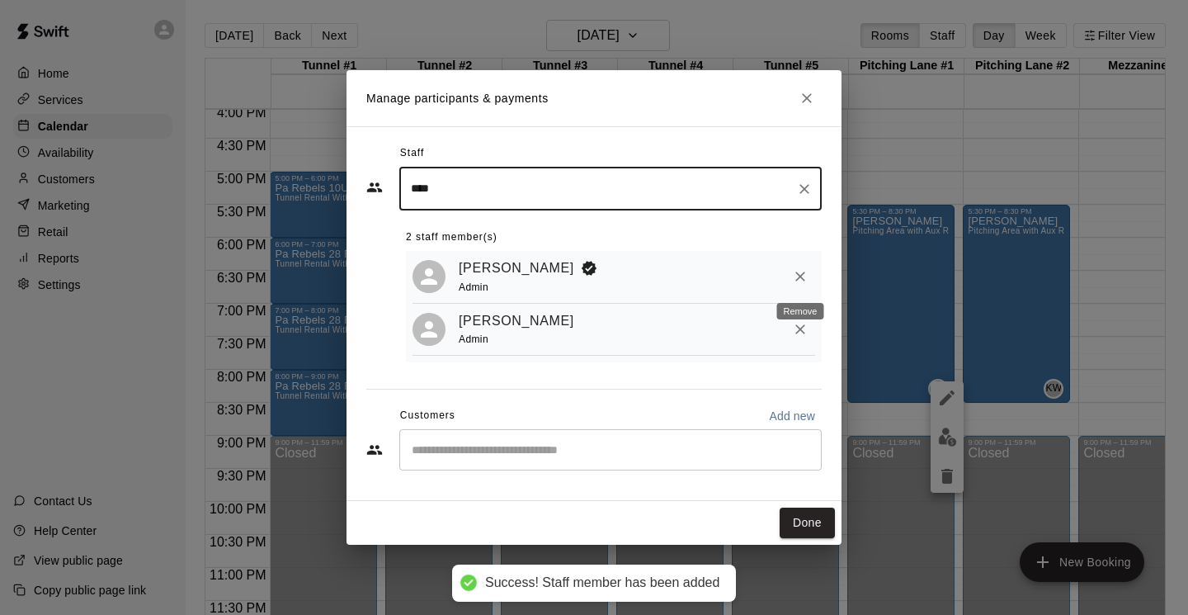
type input "****"
click at [803, 276] on icon "Remove" at bounding box center [800, 276] width 16 height 16
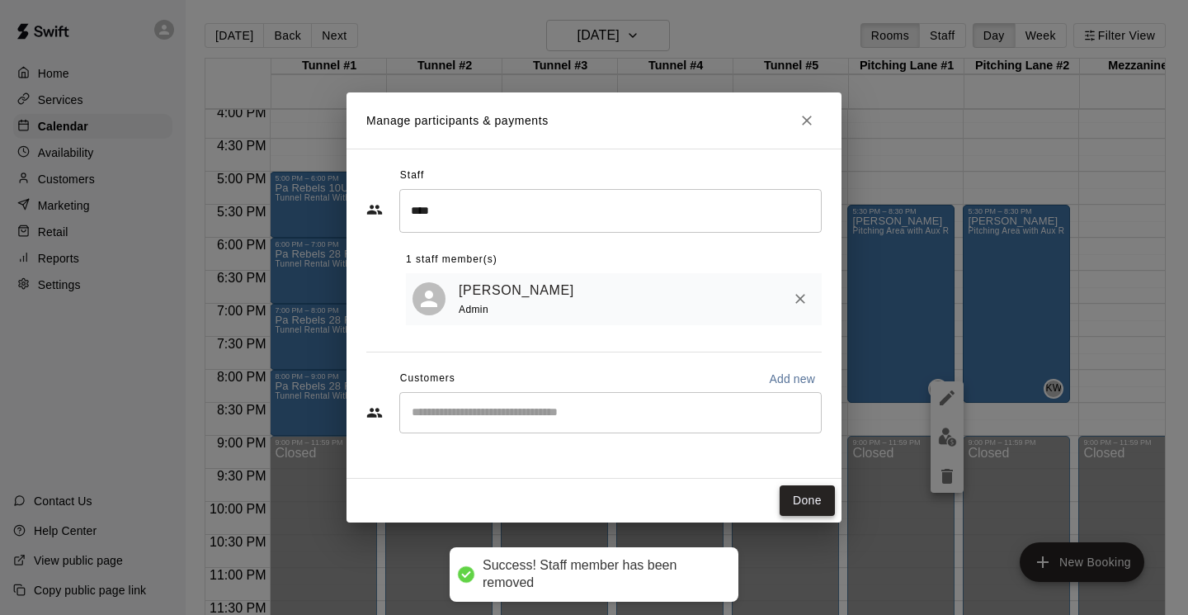
click at [810, 499] on button "Done" at bounding box center [807, 500] width 55 height 31
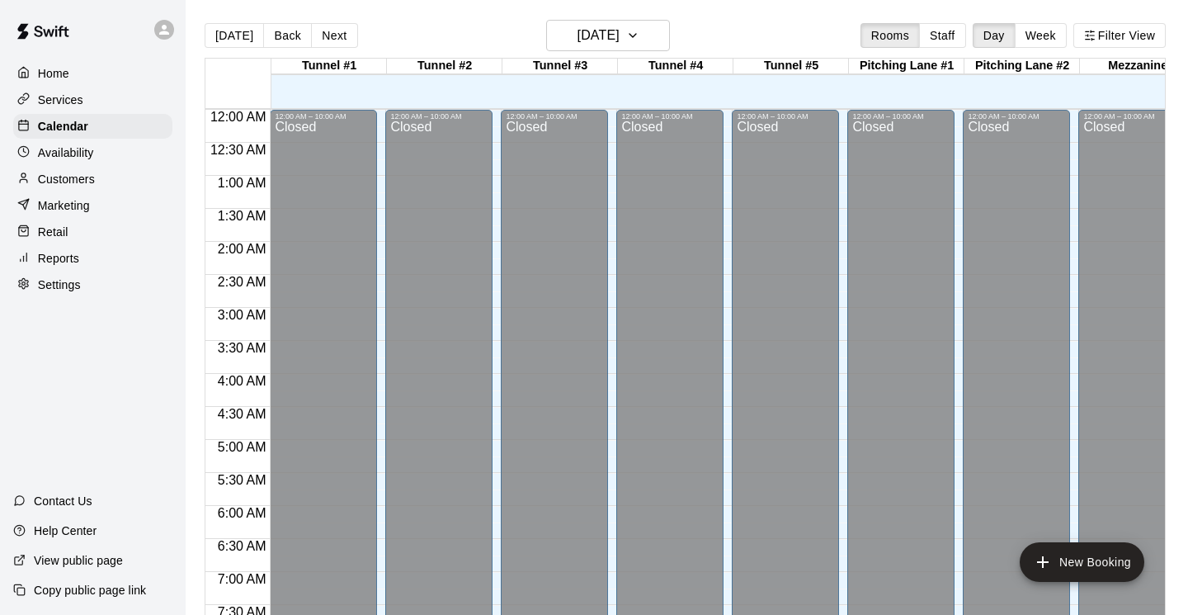
scroll to position [675, 0]
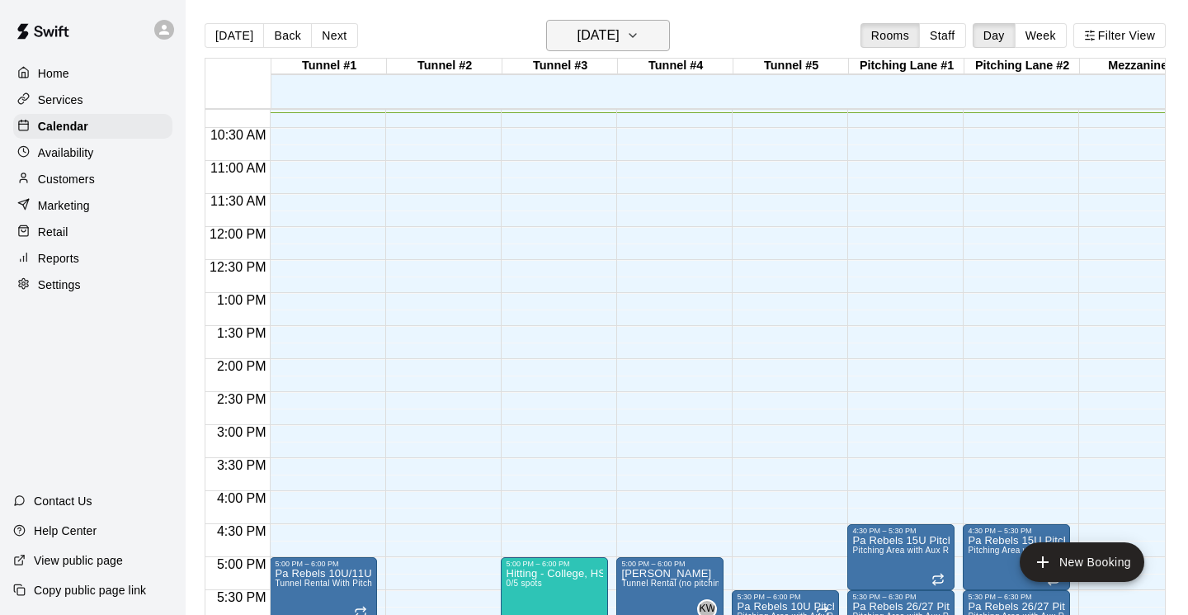
click at [639, 41] on icon "button" at bounding box center [632, 36] width 13 height 20
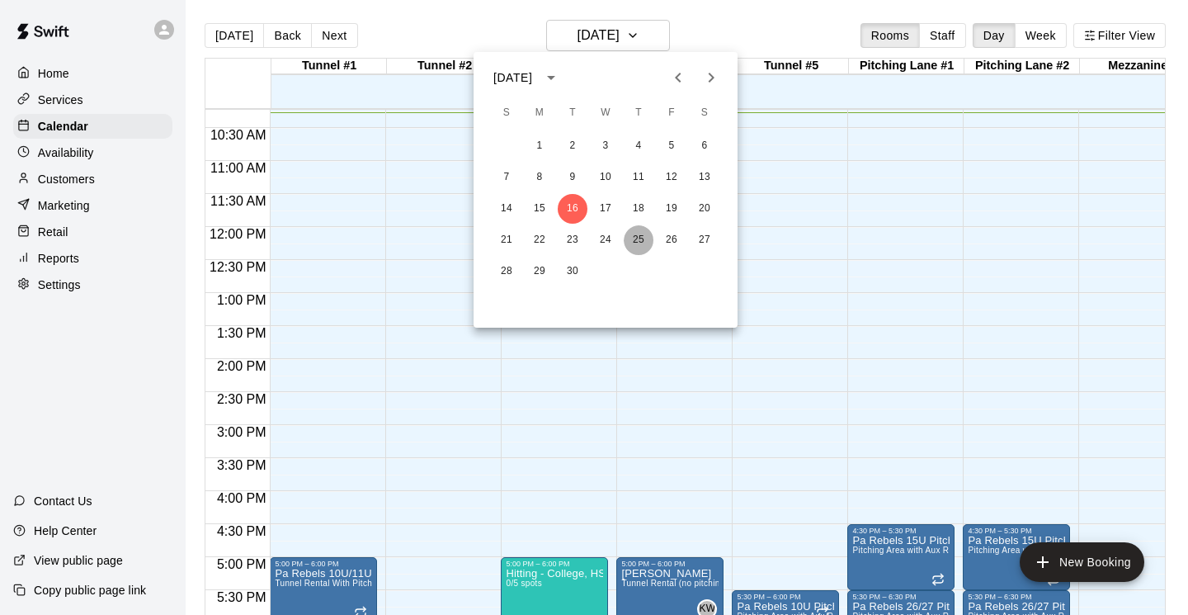
click at [636, 243] on button "25" at bounding box center [639, 240] width 30 height 30
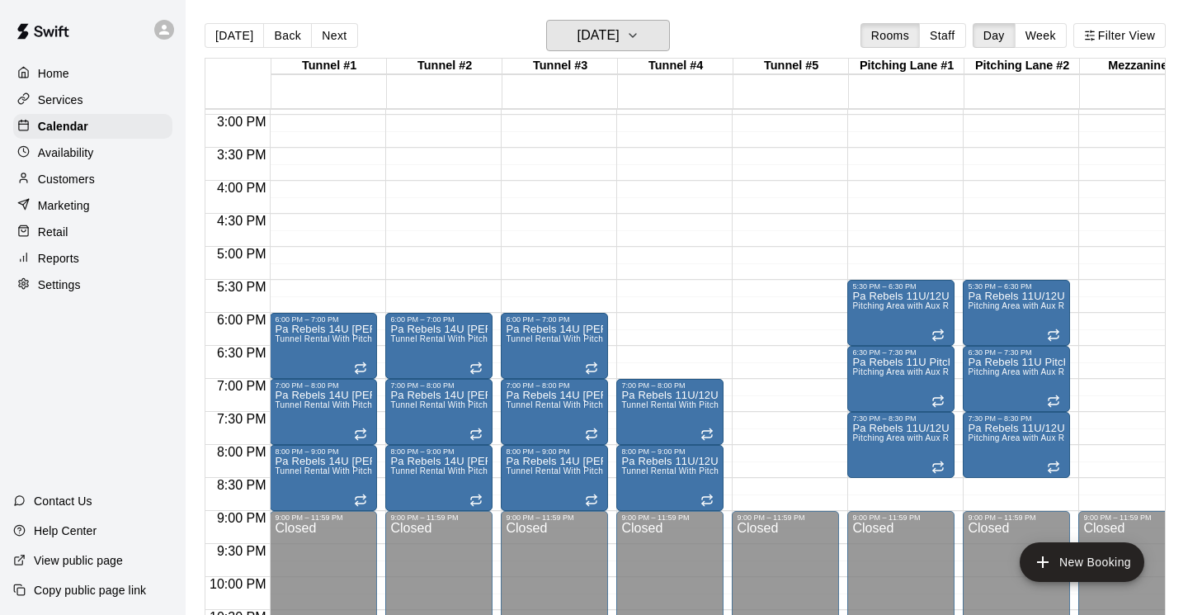
scroll to position [991, 0]
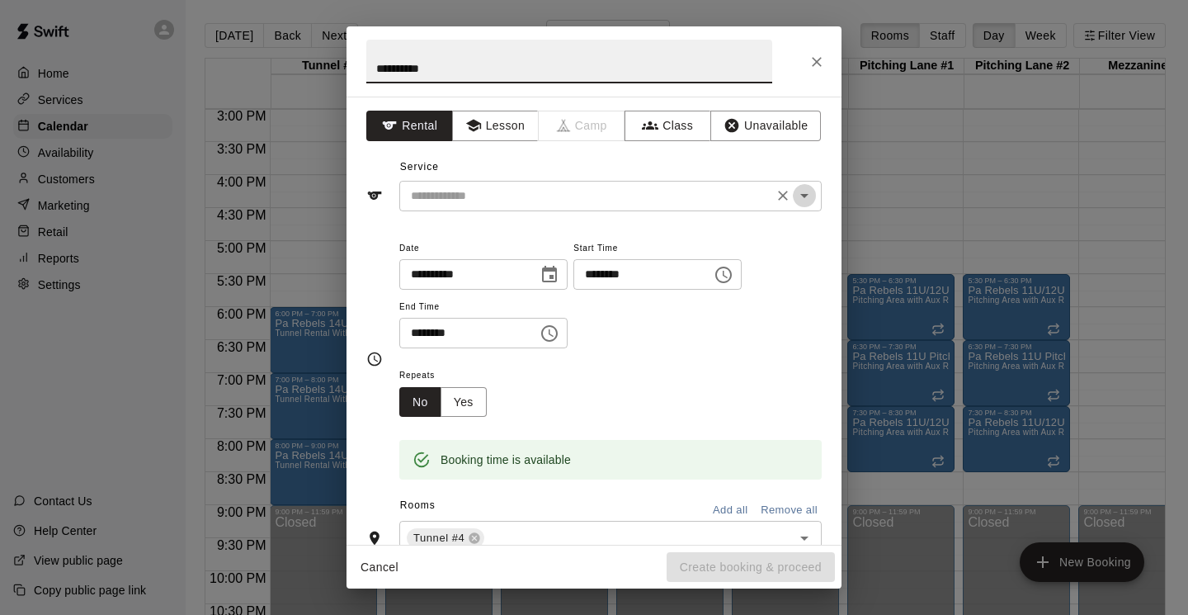
click at [807, 191] on icon "Open" at bounding box center [804, 196] width 20 height 20
type input "**********"
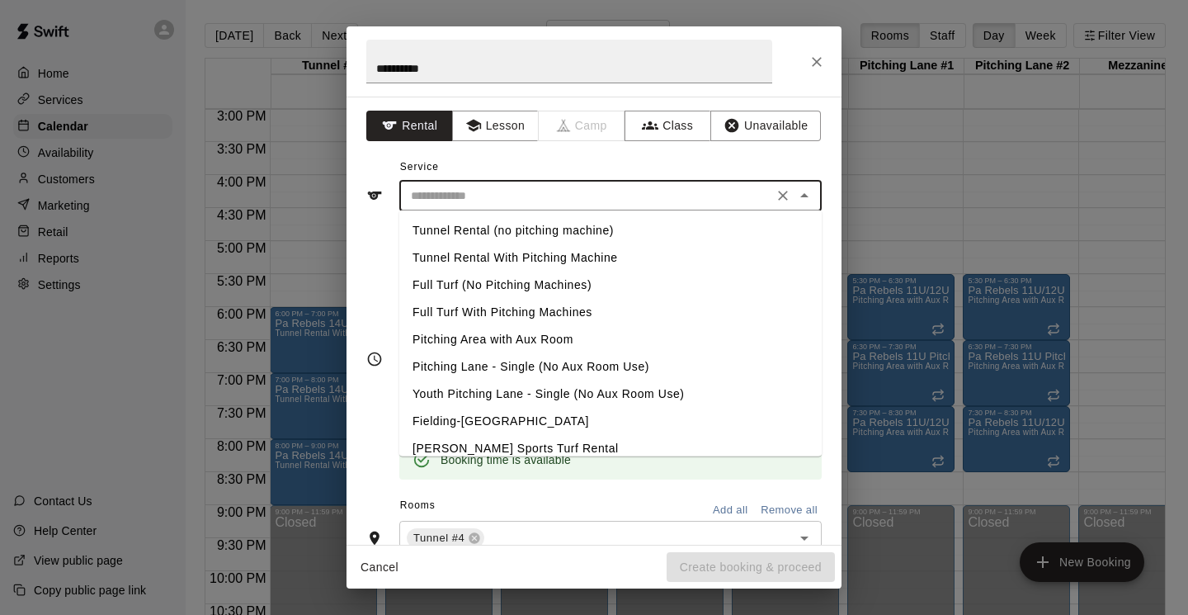
click at [605, 228] on li "Tunnel Rental (no pitching machine)" at bounding box center [610, 230] width 422 height 27
type input "**********"
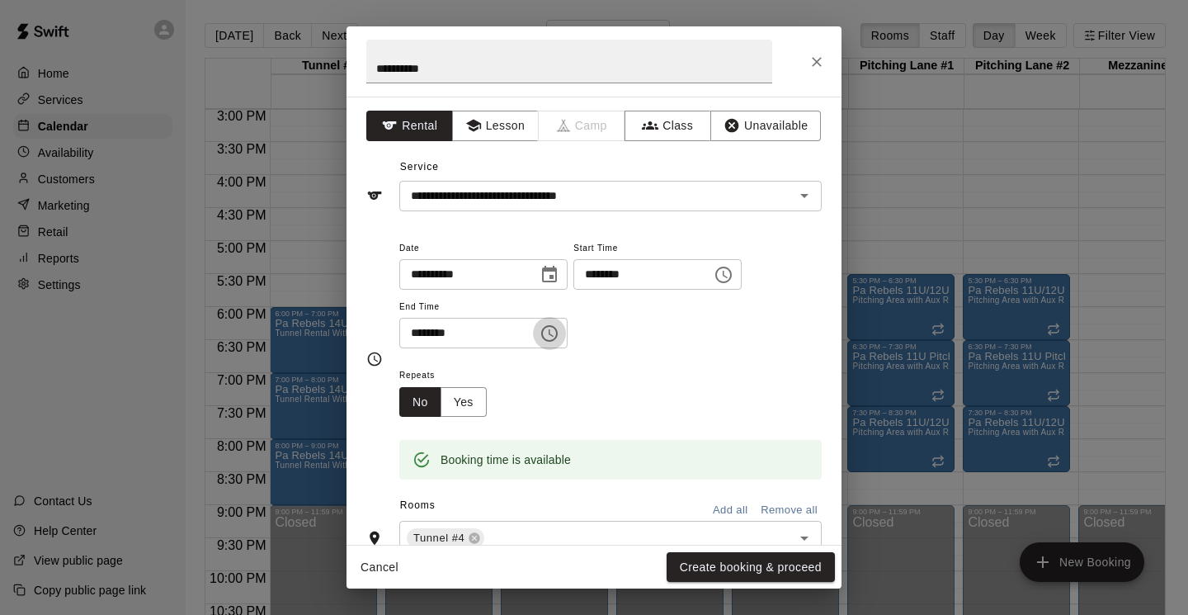
click at [556, 333] on icon "Choose time, selected time is 6:30 PM" at bounding box center [549, 333] width 20 height 20
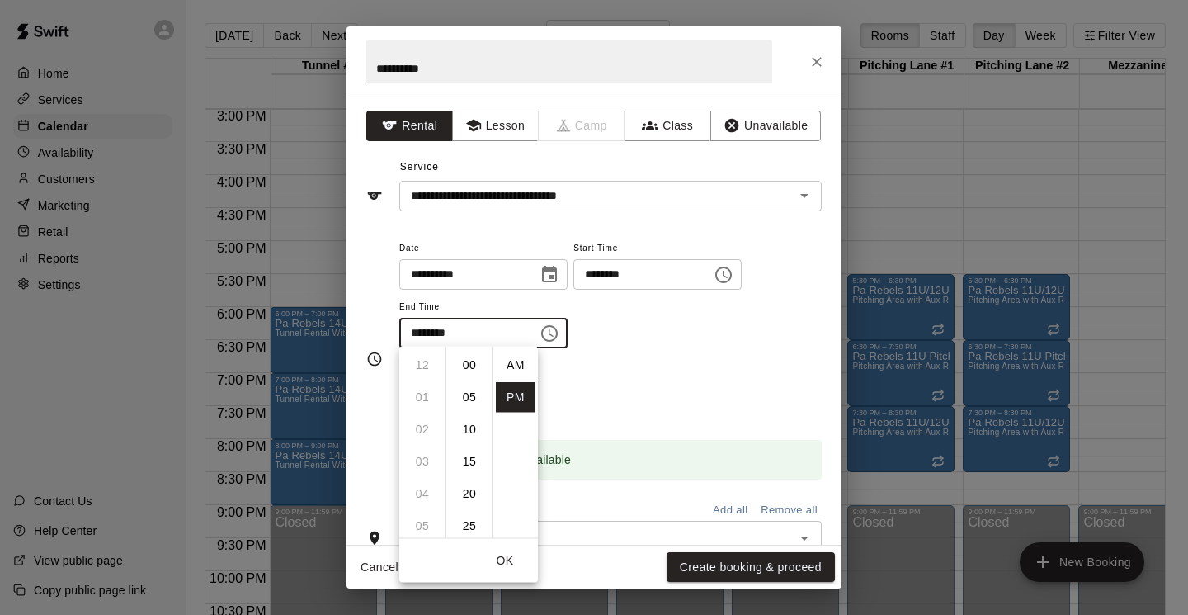
scroll to position [30, 0]
click at [425, 396] on li "07" at bounding box center [423, 397] width 40 height 31
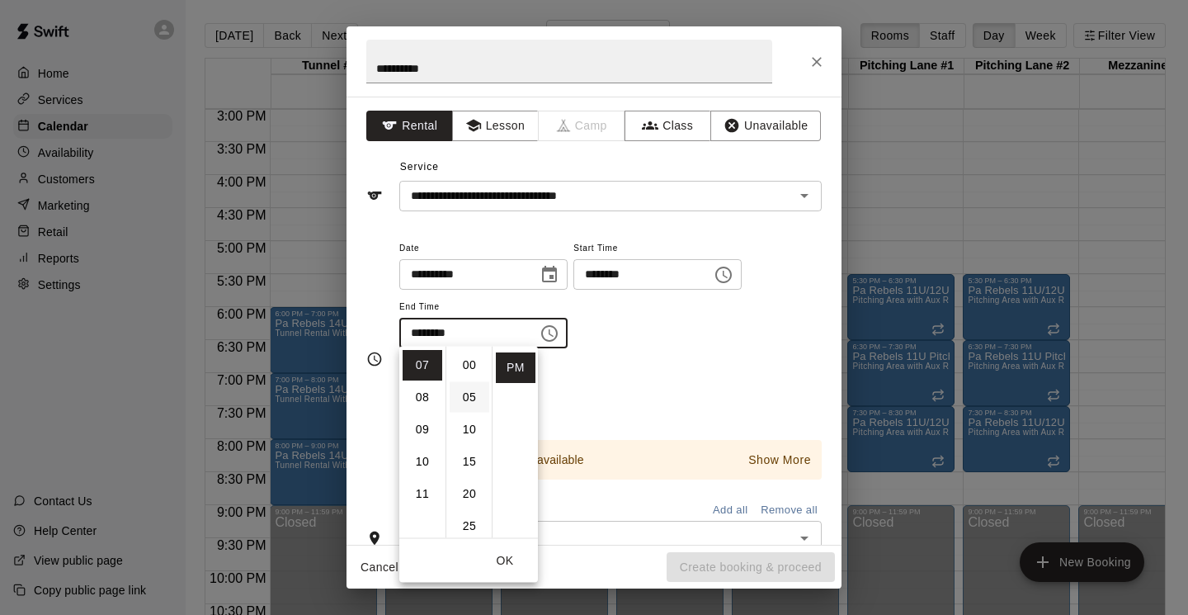
scroll to position [0, 0]
click at [465, 369] on li "00" at bounding box center [470, 365] width 40 height 31
type input "********"
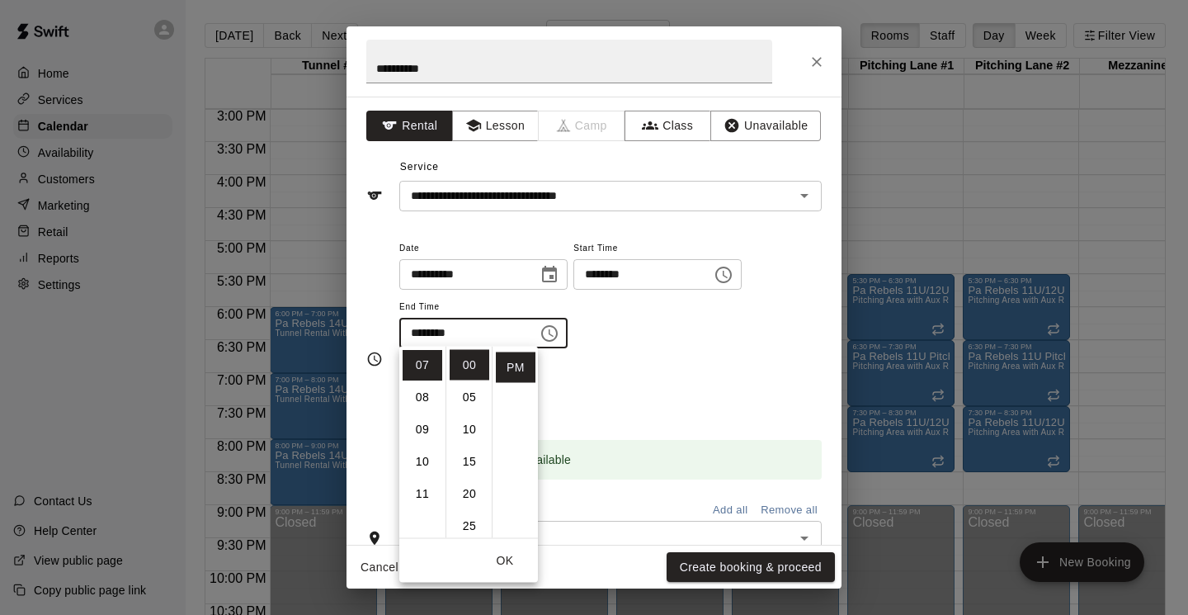
click at [647, 346] on div "**********" at bounding box center [610, 293] width 422 height 111
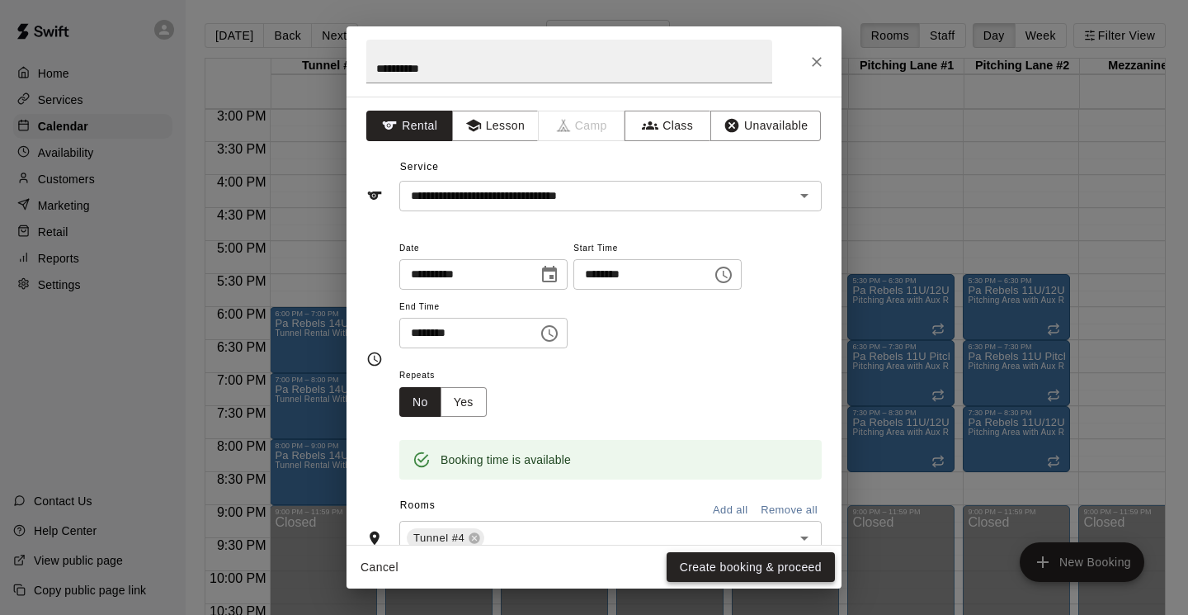
click at [773, 565] on button "Create booking & proceed" at bounding box center [751, 567] width 168 height 31
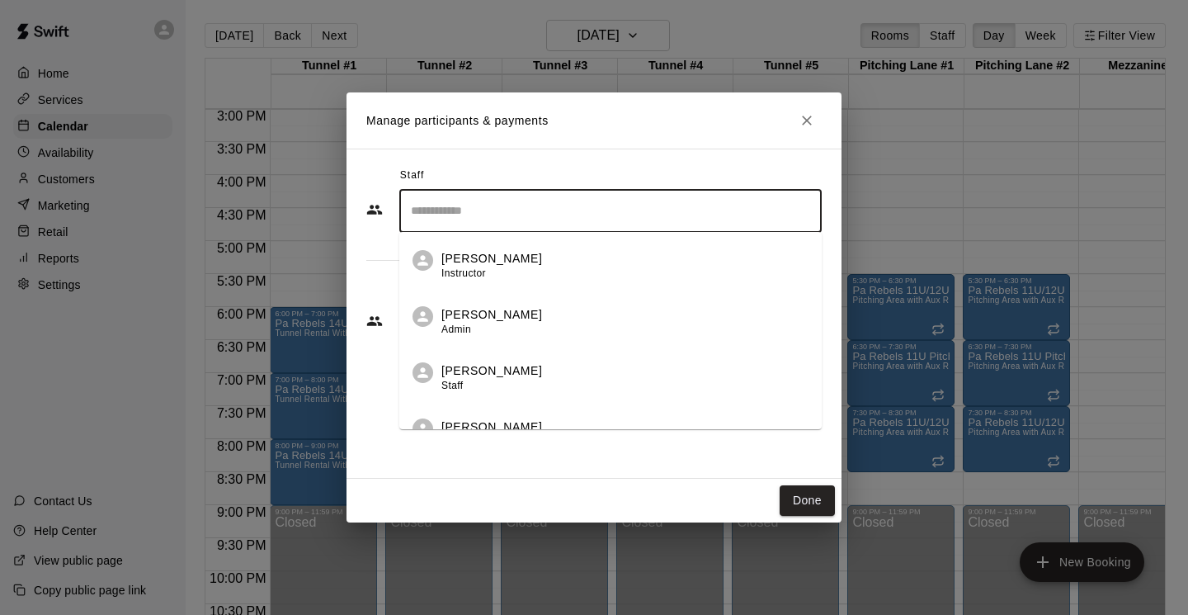
click at [706, 224] on input "Search staff" at bounding box center [610, 210] width 407 height 29
click at [502, 318] on p "[PERSON_NAME]" at bounding box center [491, 314] width 101 height 17
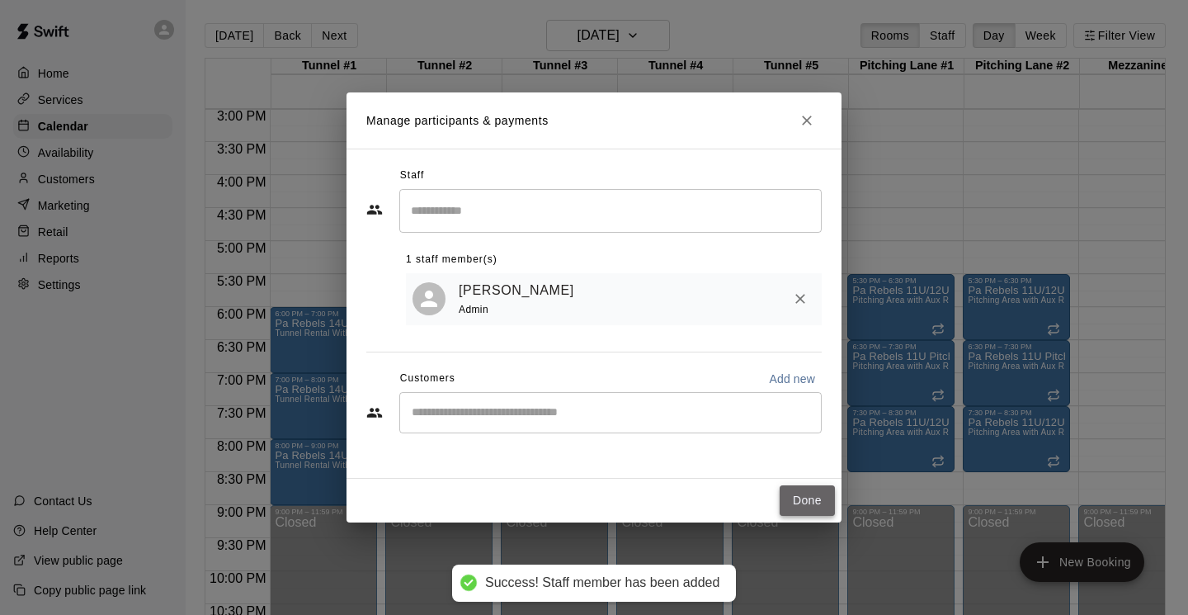
click at [802, 495] on button "Done" at bounding box center [807, 500] width 55 height 31
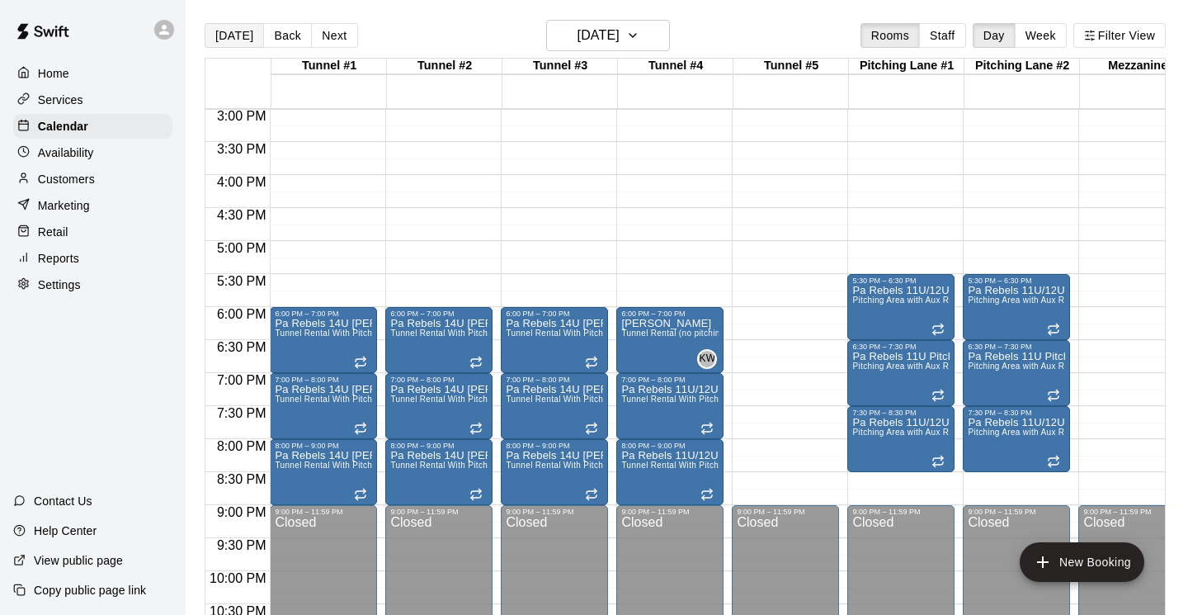
click at [240, 35] on button "[DATE]" at bounding box center [234, 35] width 59 height 25
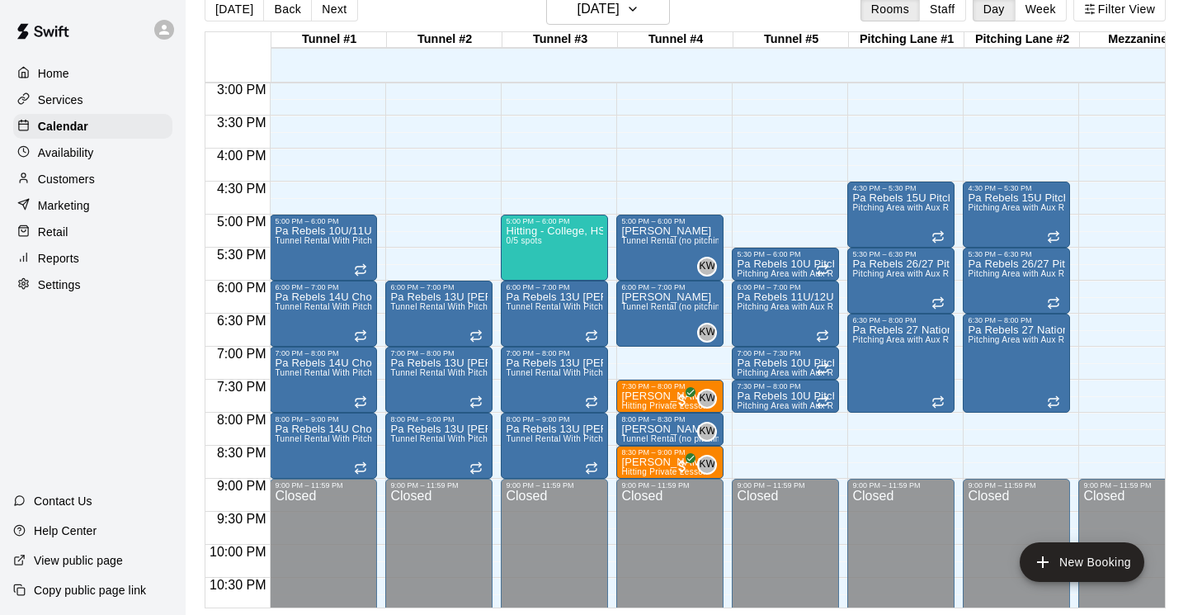
scroll to position [26, 0]
click at [636, 11] on icon "button" at bounding box center [632, 8] width 7 height 3
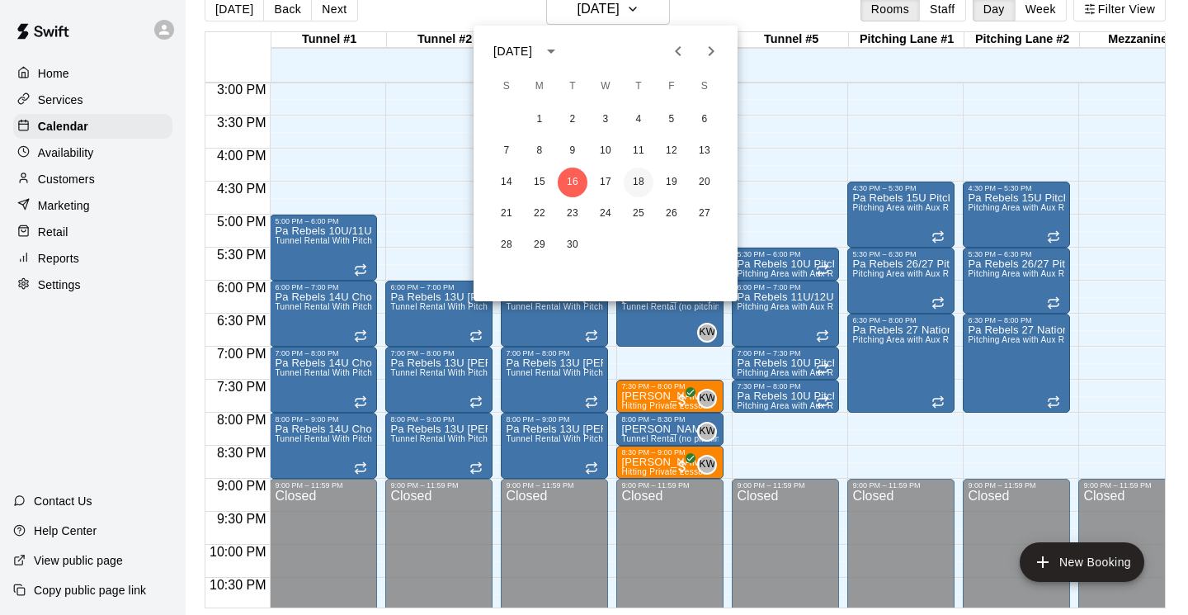
click at [639, 184] on button "18" at bounding box center [639, 182] width 30 height 30
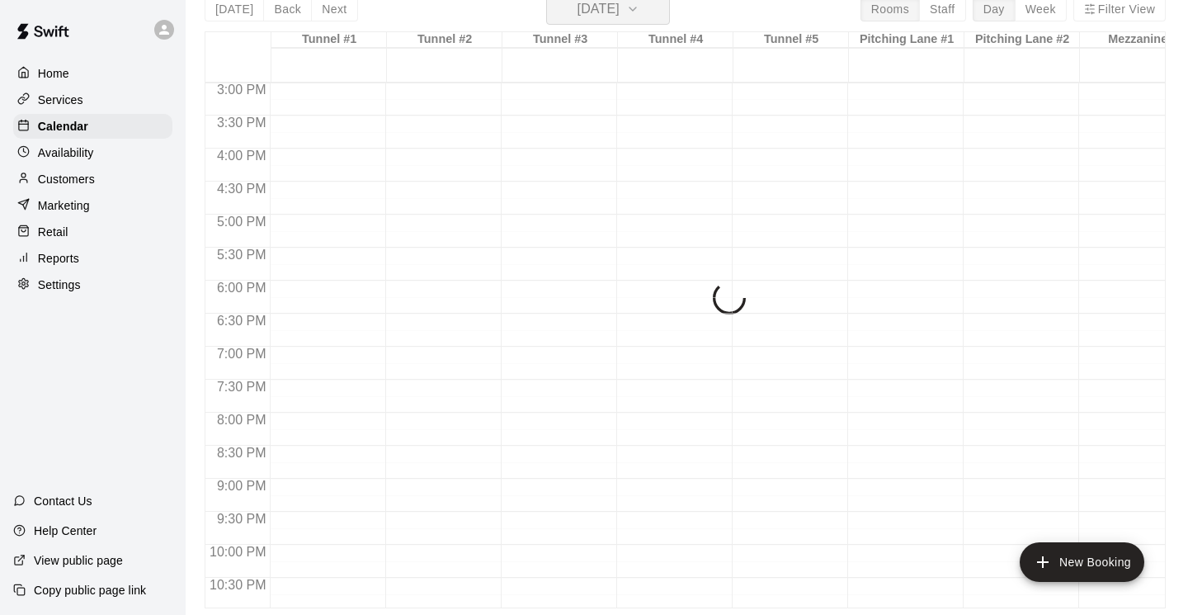
scroll to position [20, 0]
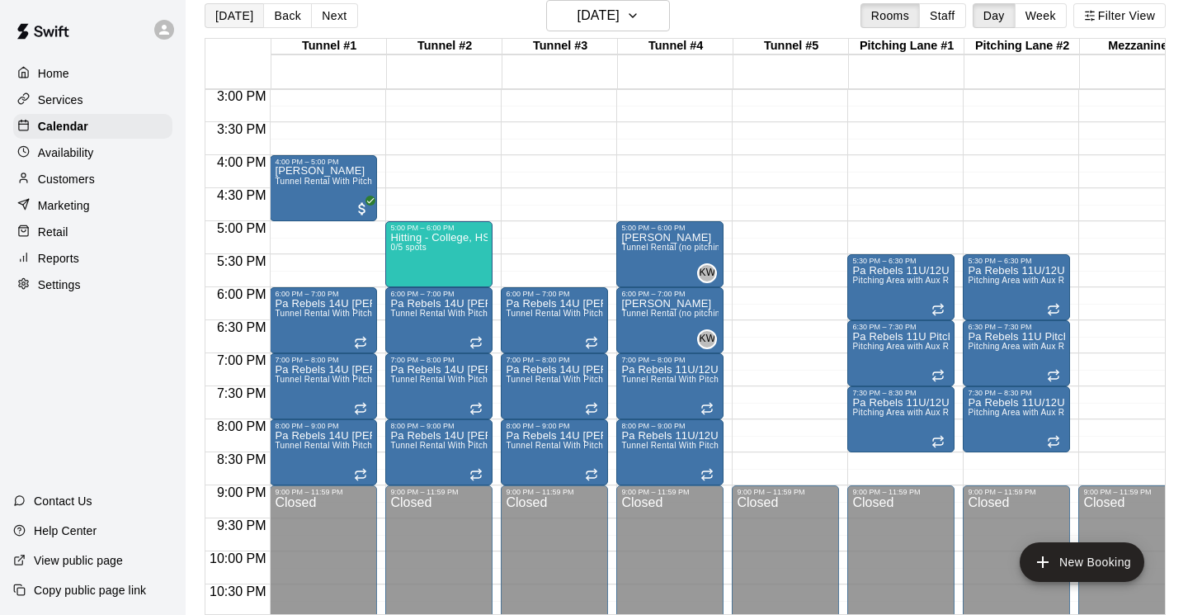
click at [227, 17] on button "[DATE]" at bounding box center [234, 15] width 59 height 25
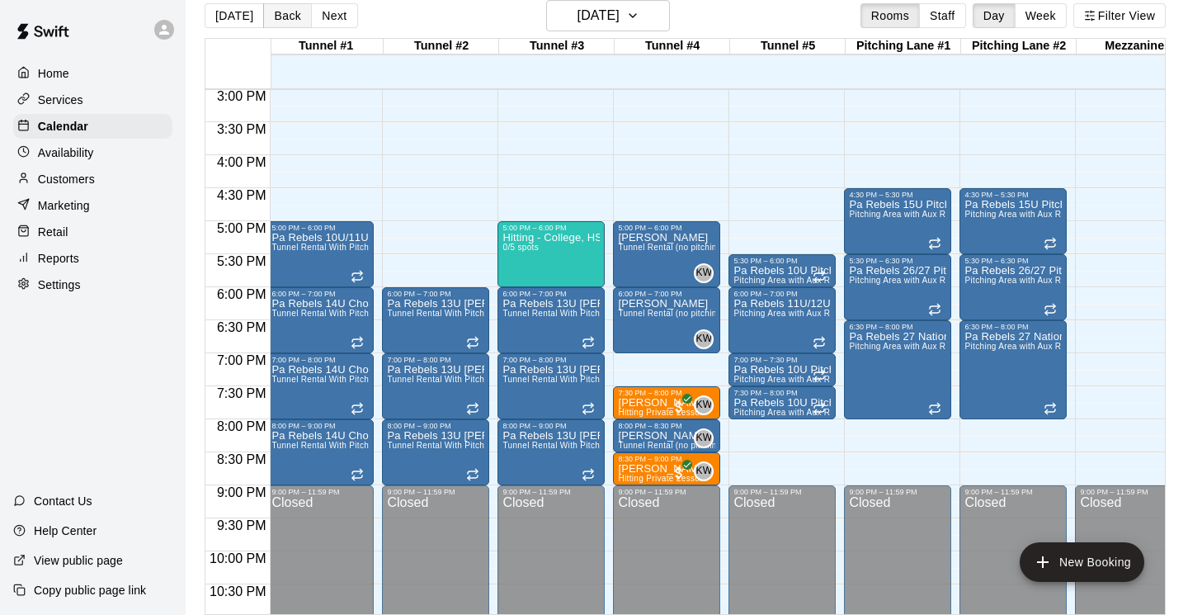
scroll to position [21, 0]
